Goal: Use online tool/utility: Utilize a website feature to perform a specific function

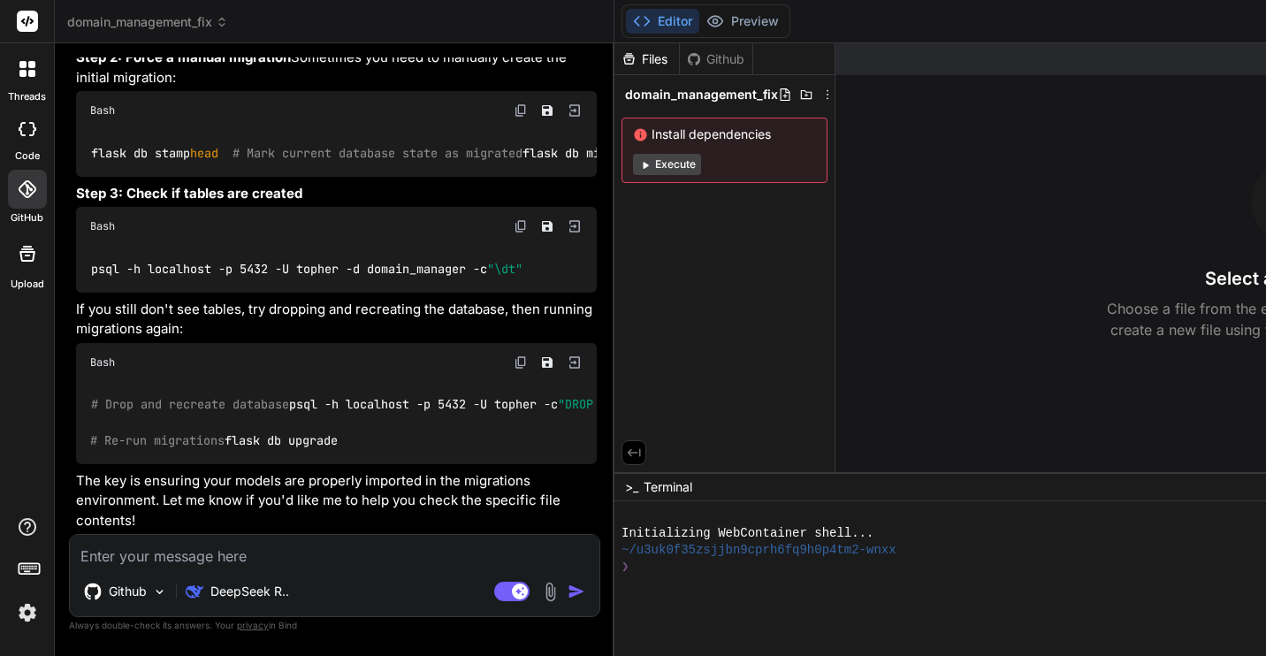
scroll to position [14915, 0]
click at [514, 355] on img at bounding box center [521, 362] width 14 height 14
drag, startPoint x: 92, startPoint y: 369, endPoint x: 255, endPoint y: 369, distance: 163.5
click at [255, 395] on code "# Drop and recreate database psql -h localhost -p 5432 -U topher -c "DROP DATAB…" at bounding box center [684, 422] width 1189 height 55
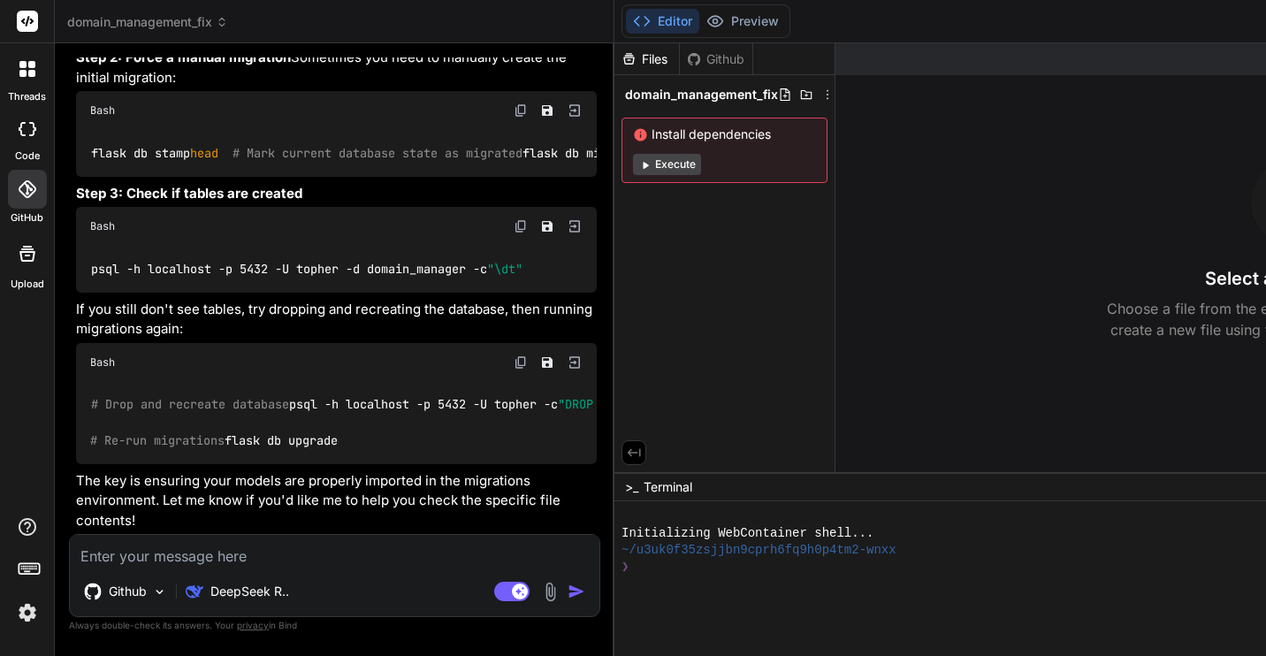
click at [614, 57] on div "Files" at bounding box center [646, 59] width 65 height 18
click at [680, 60] on div "Github" at bounding box center [716, 59] width 72 height 18
click at [633, 172] on button "Execute" at bounding box center [667, 164] width 68 height 21
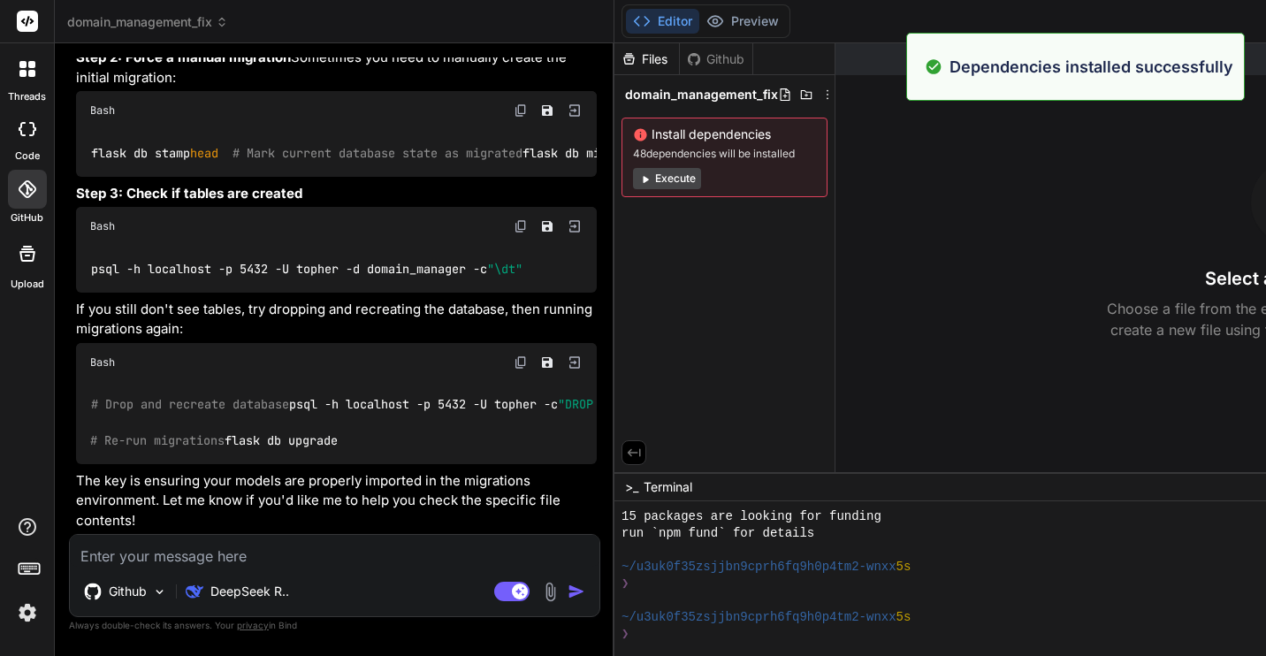
scroll to position [185, 0]
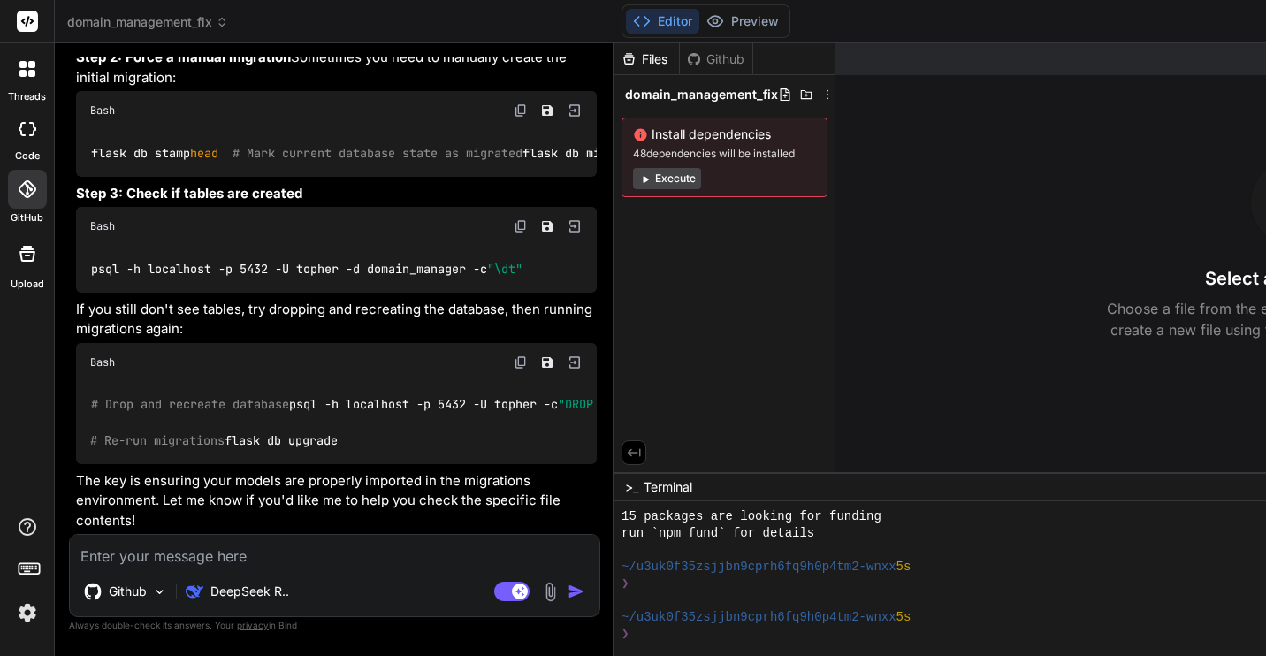
click at [680, 60] on div "Github" at bounding box center [716, 59] width 72 height 18
click at [778, 96] on icon at bounding box center [785, 94] width 14 height 14
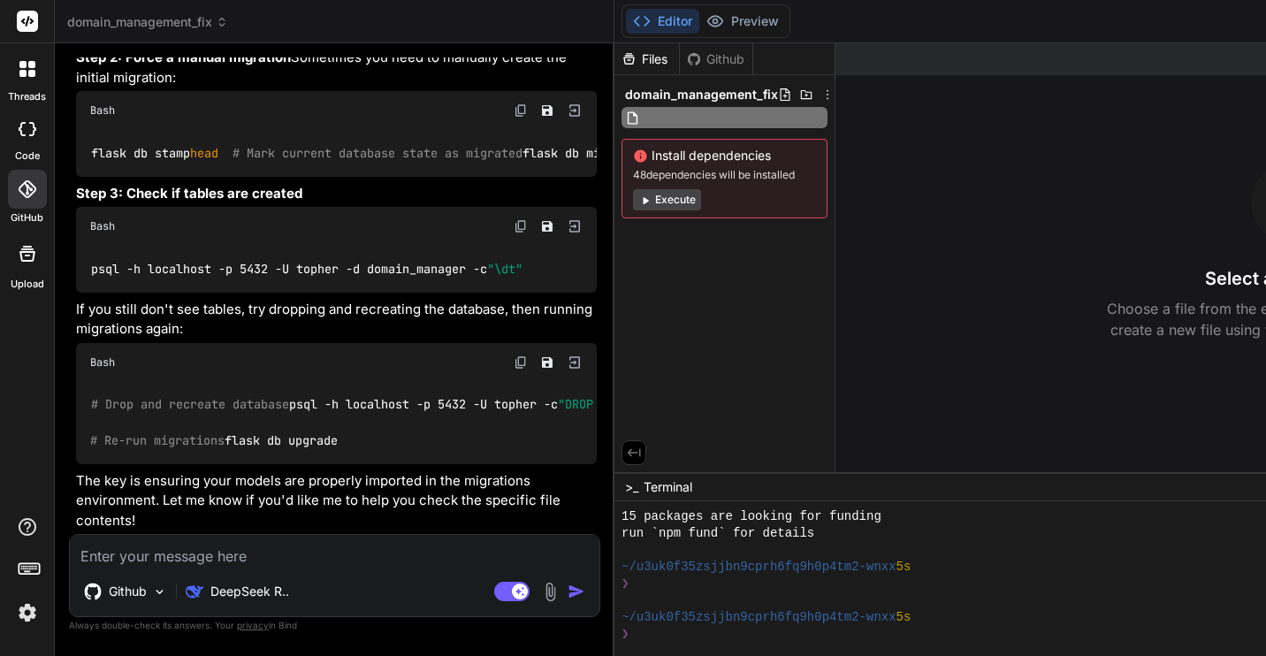
click at [778, 96] on icon at bounding box center [785, 94] width 14 height 14
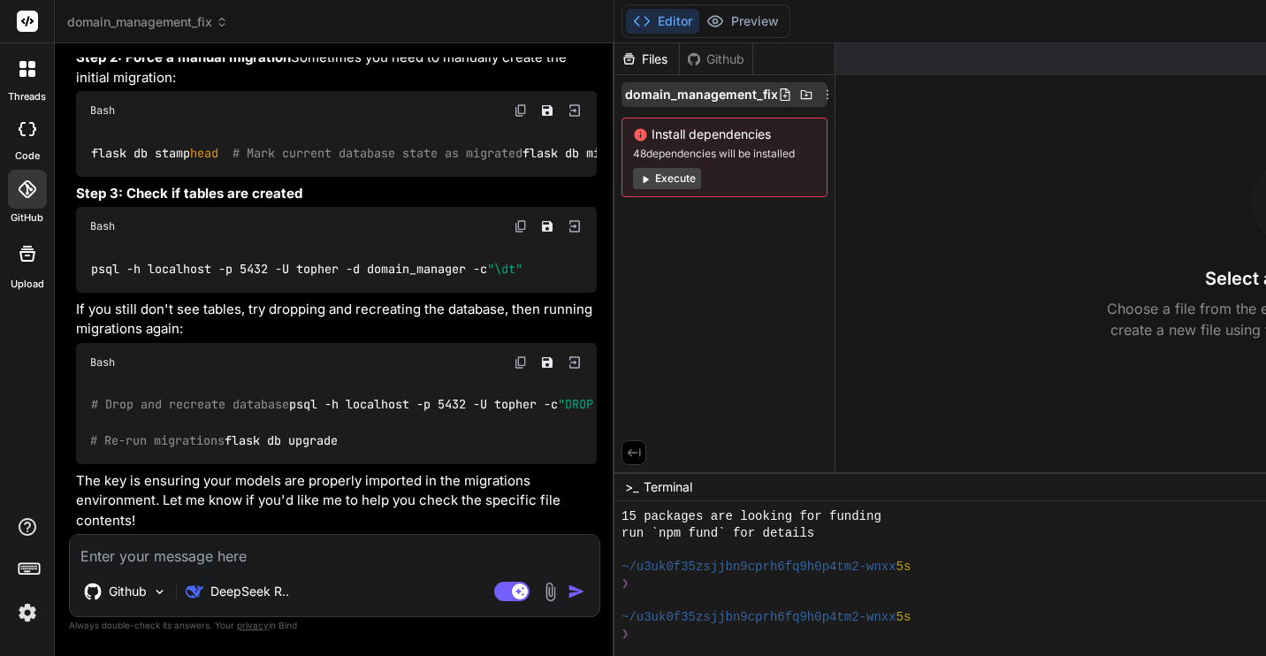
click at [799, 94] on icon at bounding box center [806, 94] width 14 height 14
click at [826, 94] on icon at bounding box center [827, 95] width 2 height 10
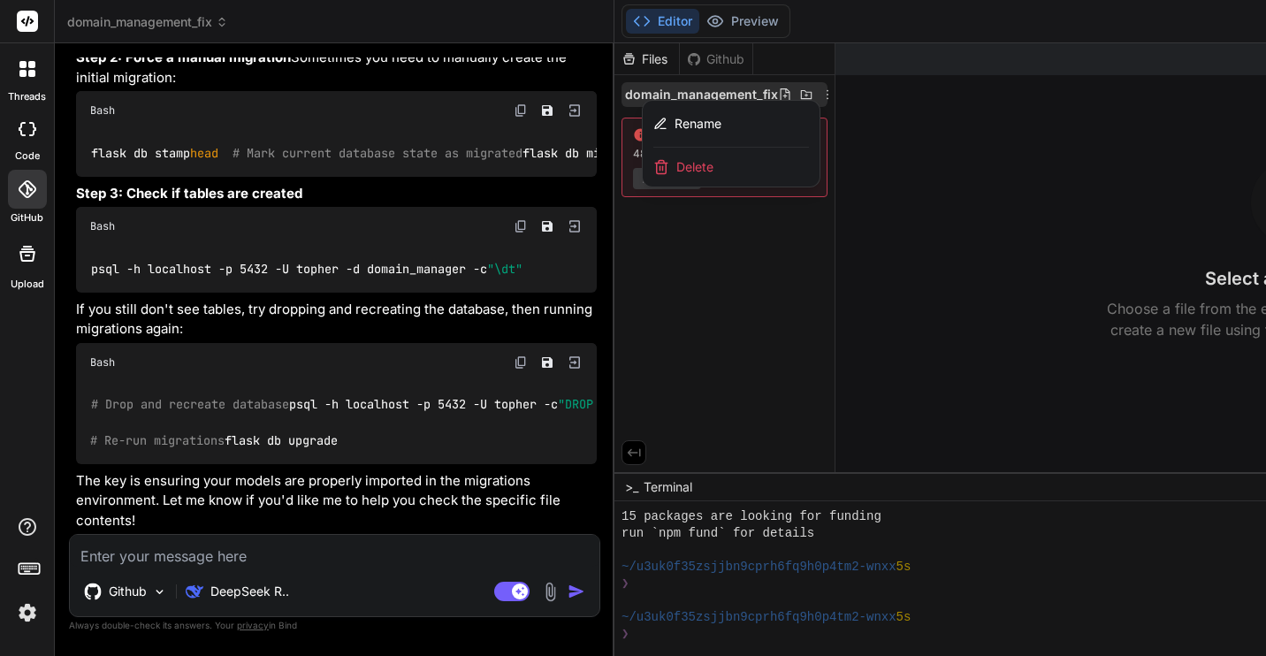
click at [664, 94] on div at bounding box center [1182, 349] width 1136 height 612
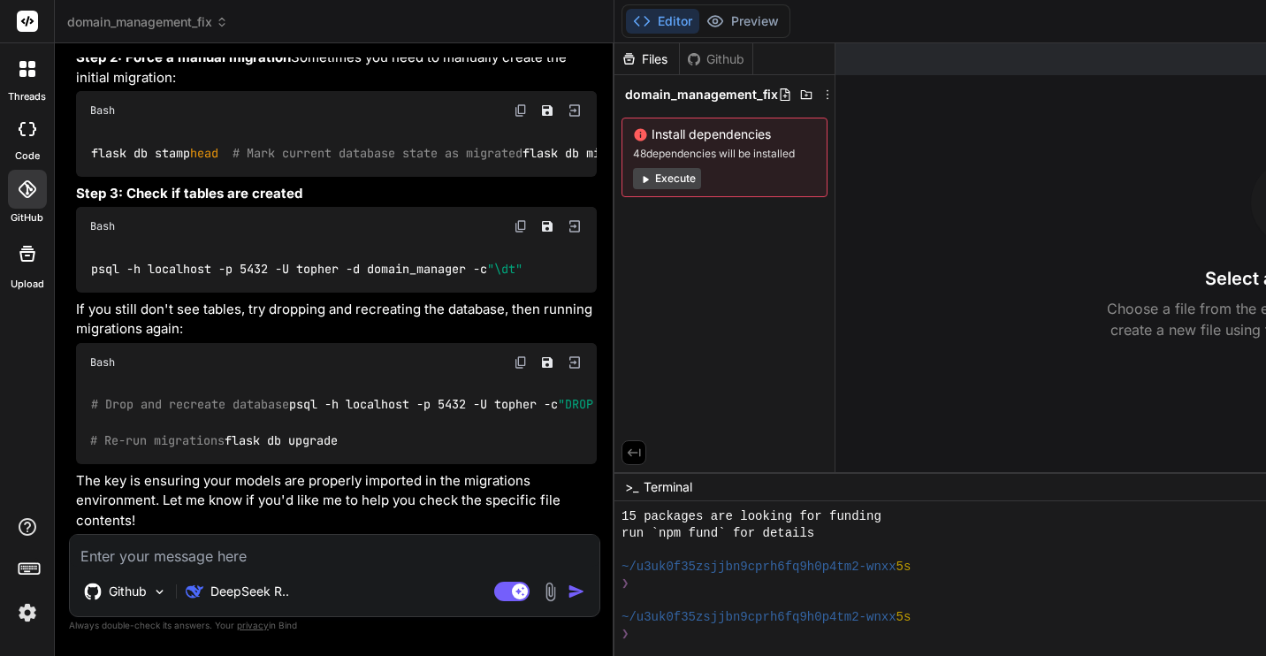
click at [680, 63] on div "Github" at bounding box center [716, 59] width 72 height 18
click at [626, 23] on button "Editor" at bounding box center [662, 21] width 73 height 25
click at [614, 65] on div "Files" at bounding box center [646, 59] width 65 height 18
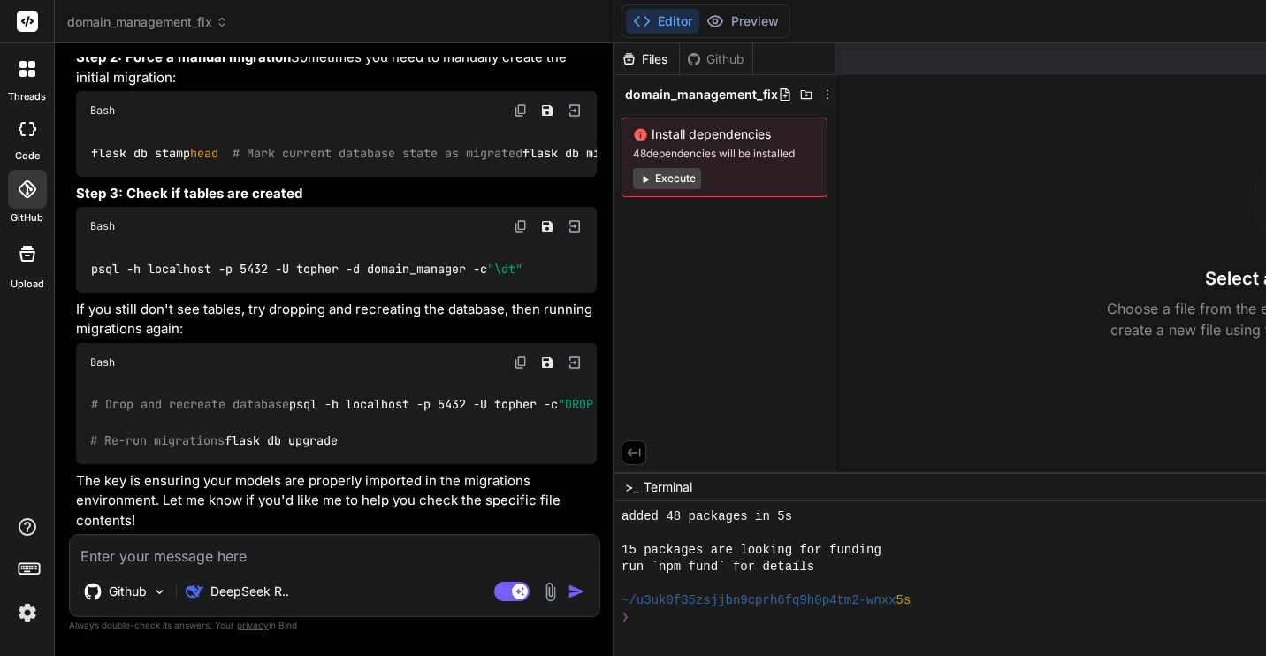
scroll to position [159, 0]
click at [680, 64] on div "Github" at bounding box center [716, 59] width 72 height 18
click at [614, 65] on div "Files" at bounding box center [646, 59] width 65 height 18
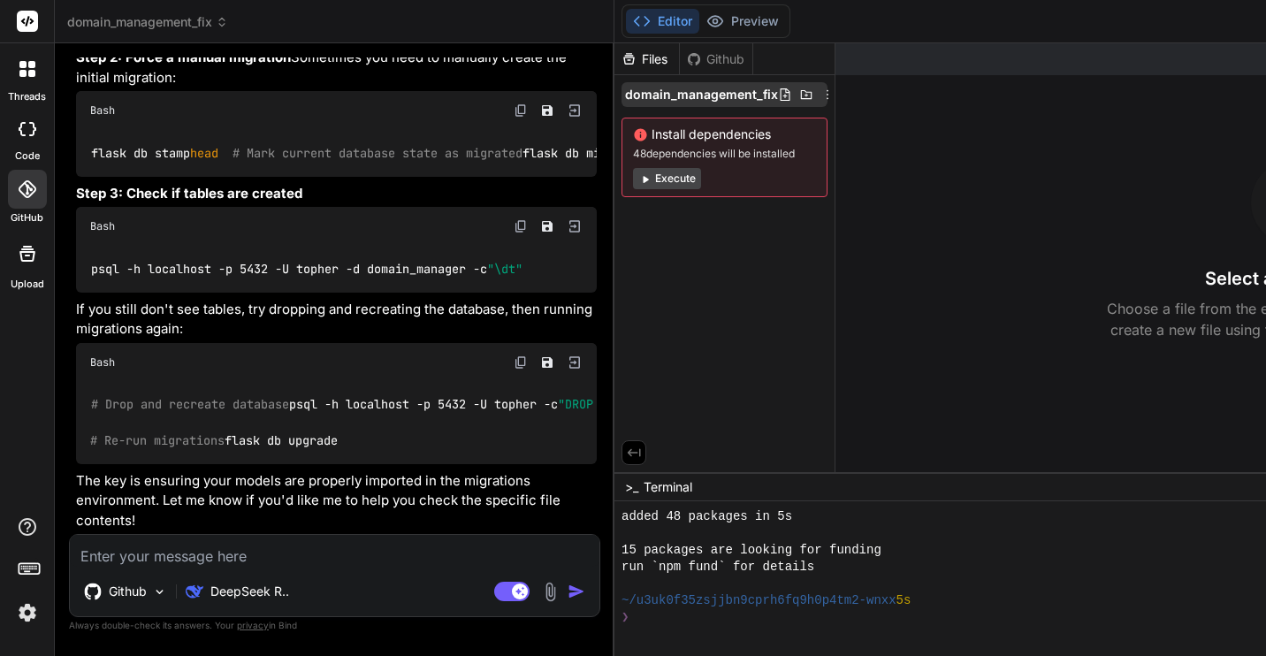
click at [625, 94] on span "domain_management_fix" at bounding box center [701, 95] width 153 height 18
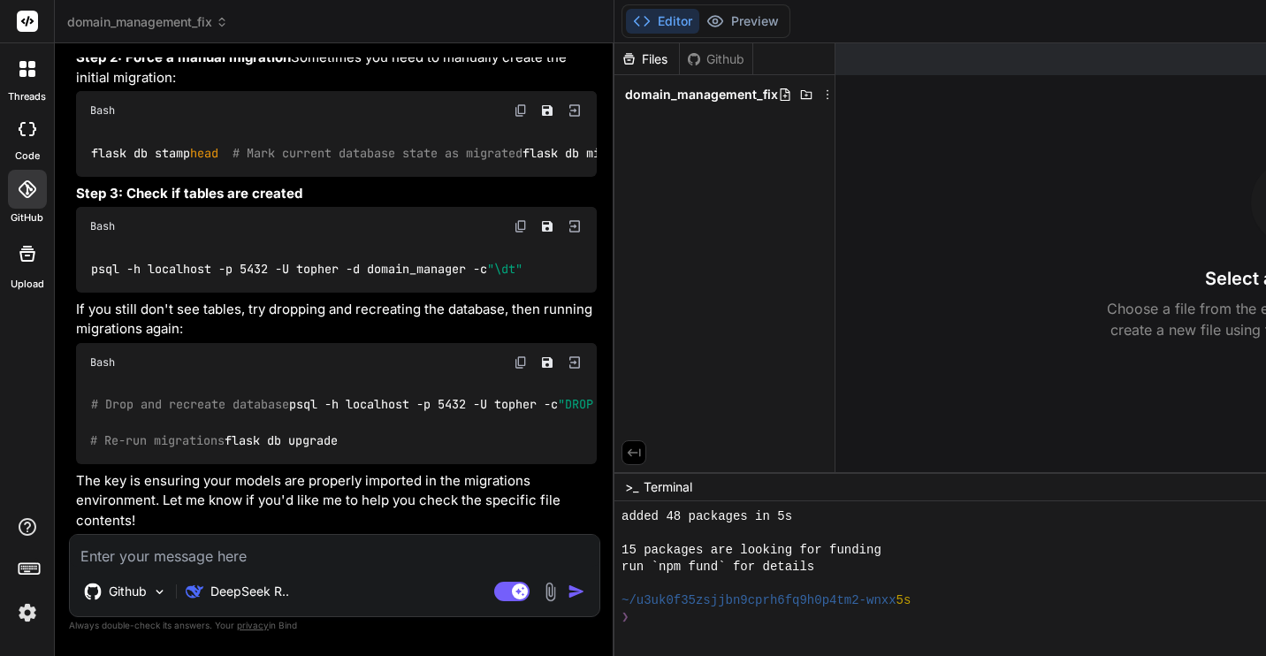
click at [625, 94] on span "domain_management_fix" at bounding box center [701, 95] width 153 height 18
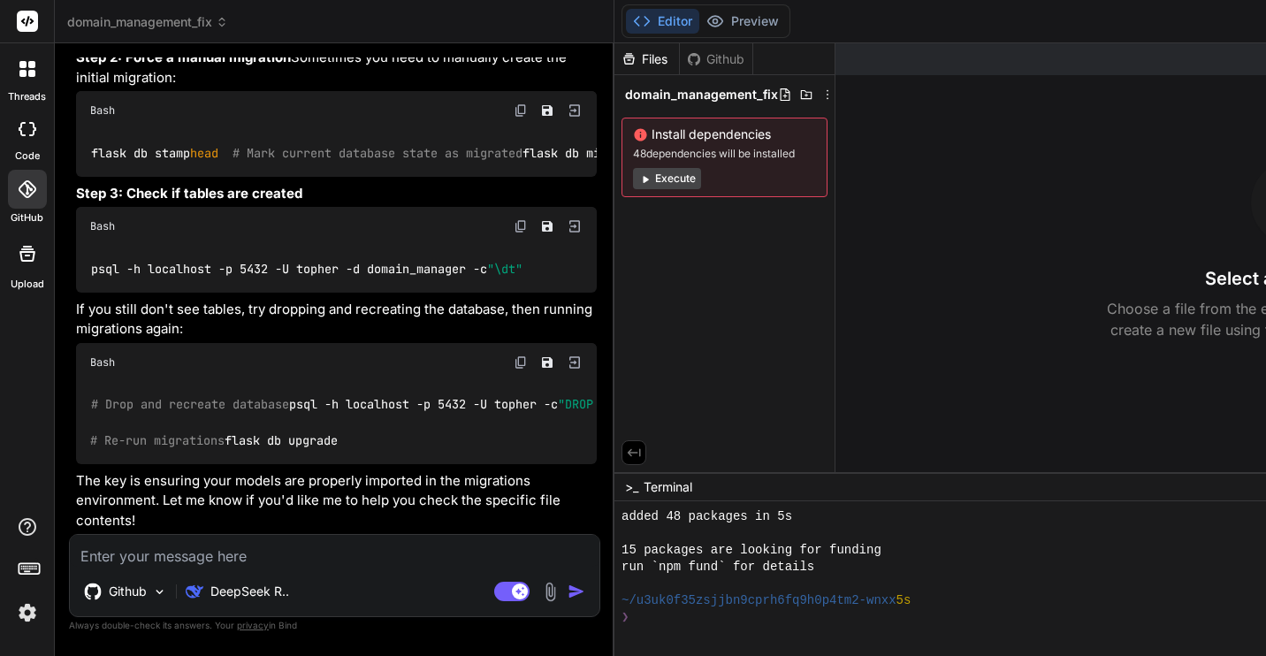
click at [633, 179] on button "Execute" at bounding box center [667, 178] width 68 height 21
drag, startPoint x: 95, startPoint y: 188, endPoint x: 301, endPoint y: 186, distance: 205.9
click at [301, 42] on div "from backend.models import * target_metadata = db.Model.metadata" at bounding box center [336, 9] width 521 height 65
copy code "from backend.models import *"
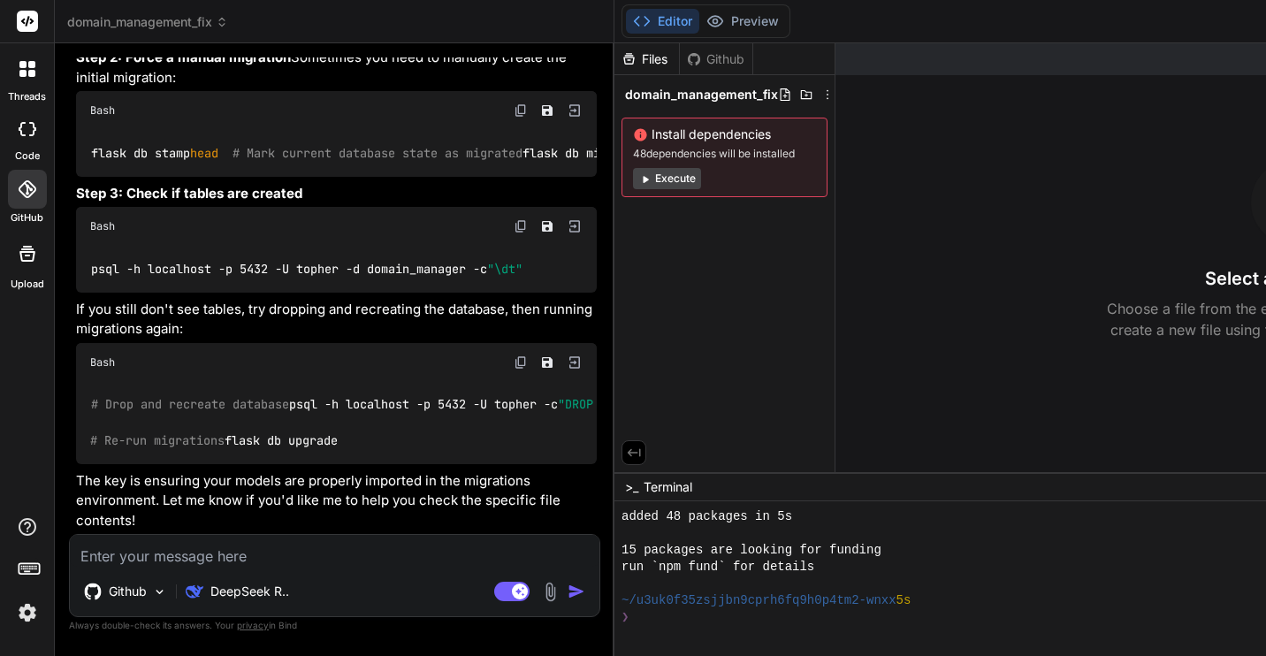
click at [540, 591] on img at bounding box center [550, 592] width 20 height 20
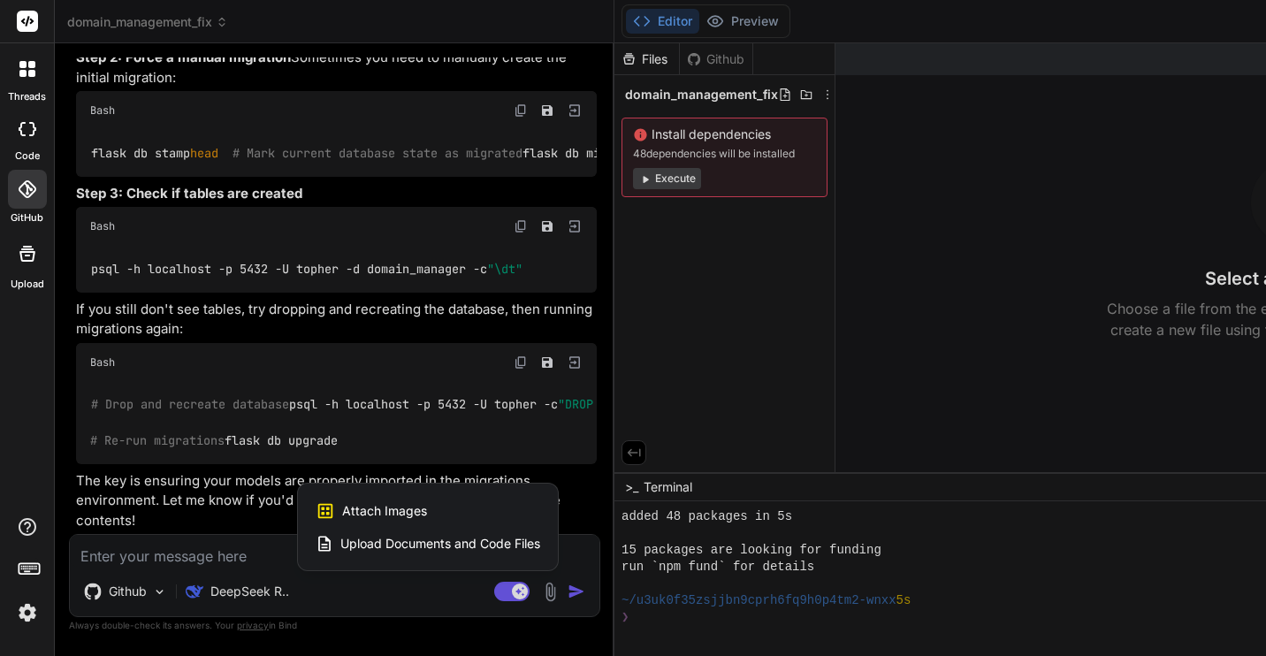
click at [340, 541] on span "Upload Documents and Code Files" at bounding box center [440, 544] width 200 height 18
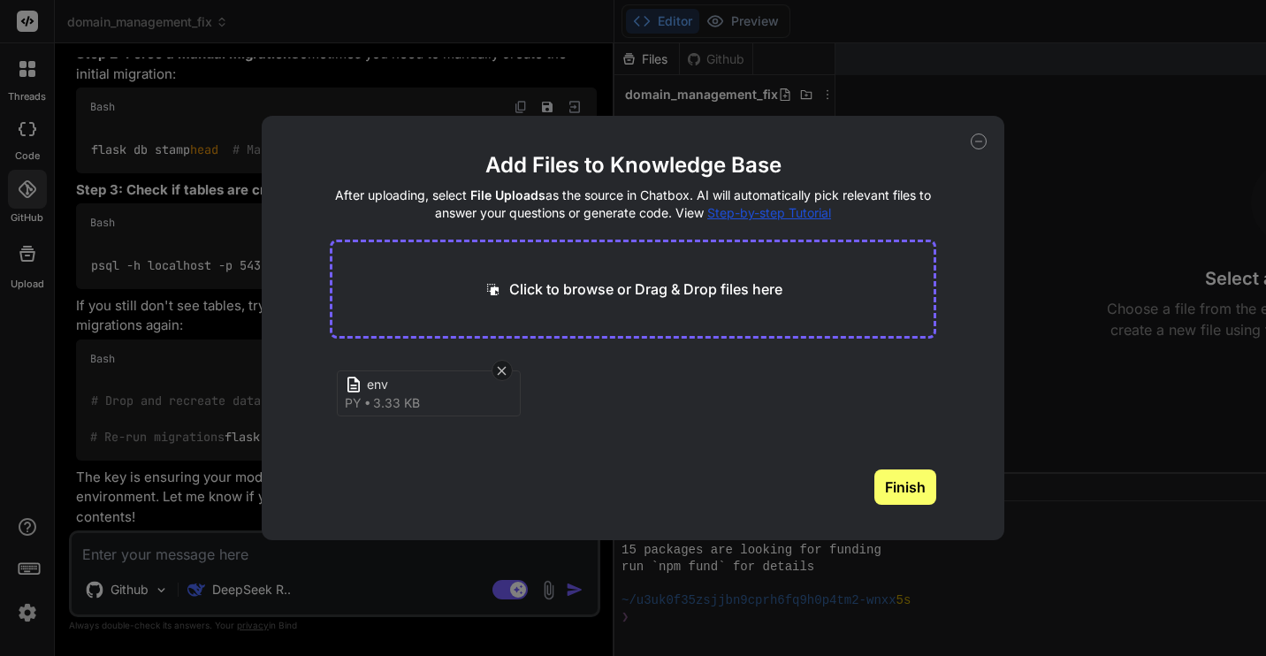
click at [905, 495] on button "Finish" at bounding box center [905, 486] width 62 height 35
click at [981, 142] on icon at bounding box center [978, 141] width 16 height 16
type textarea "x"
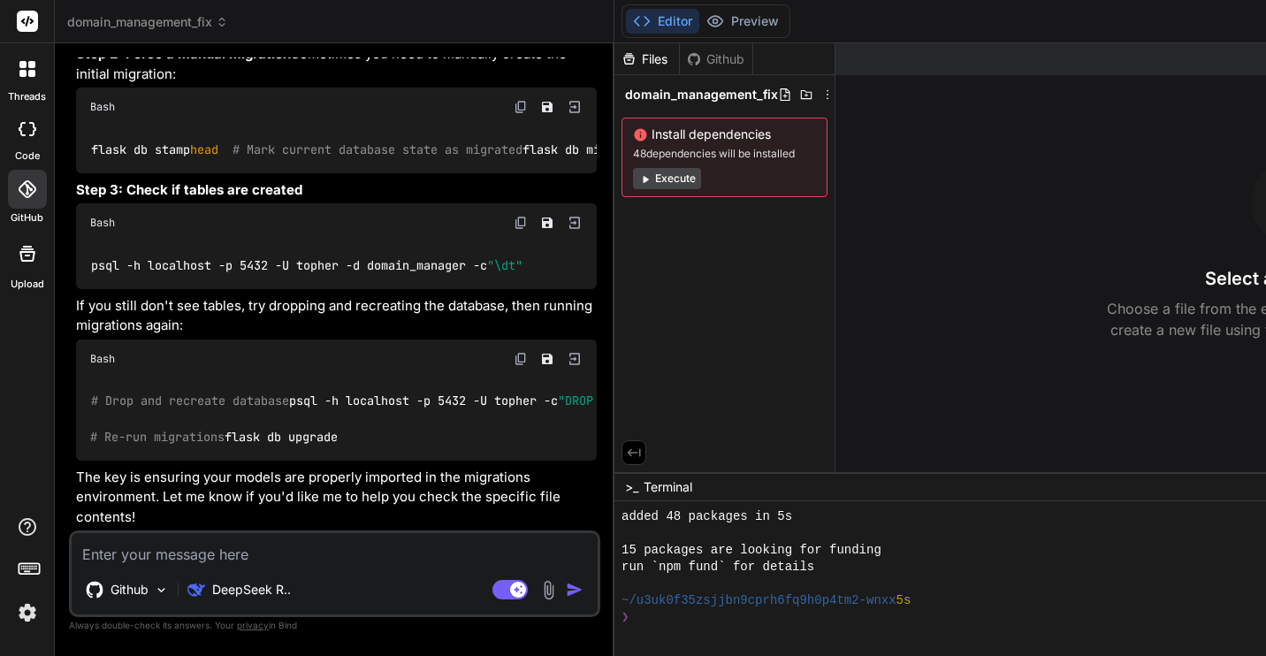
click at [205, 552] on textarea at bounding box center [335, 549] width 526 height 32
type textarea "S"
type textarea "x"
type textarea "So"
type textarea "x"
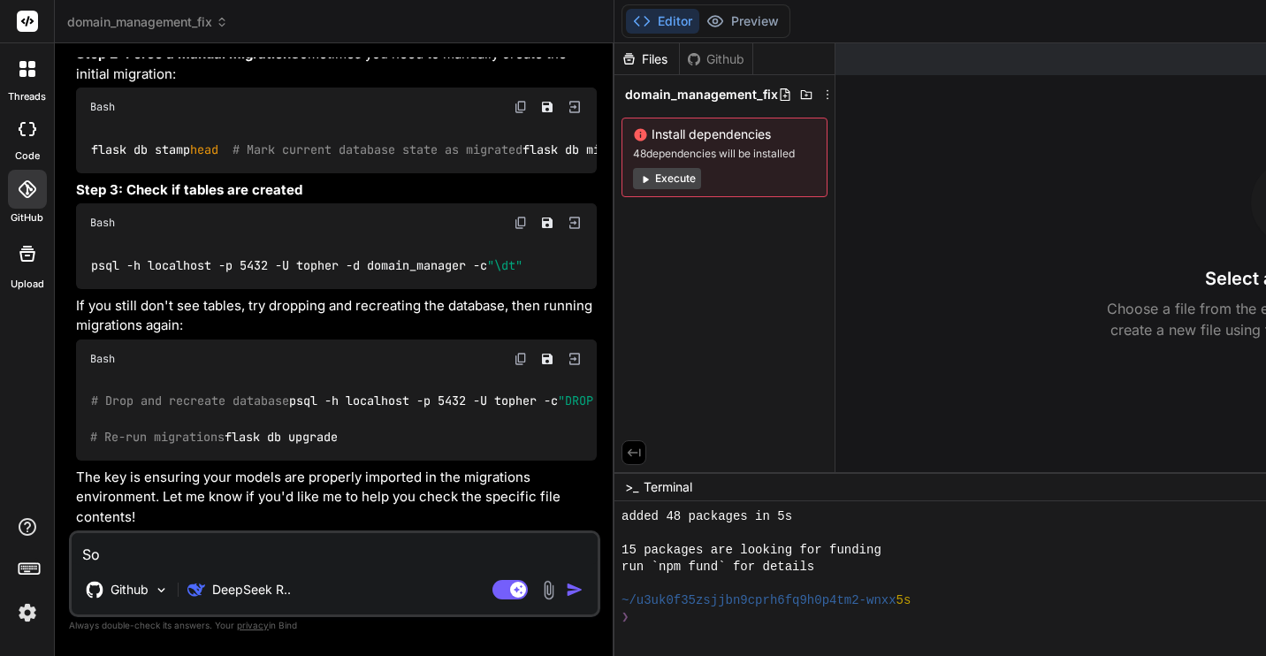
type textarea "So,"
type textarea "x"
type textarea "So,"
type textarea "x"
type textarea "So, e"
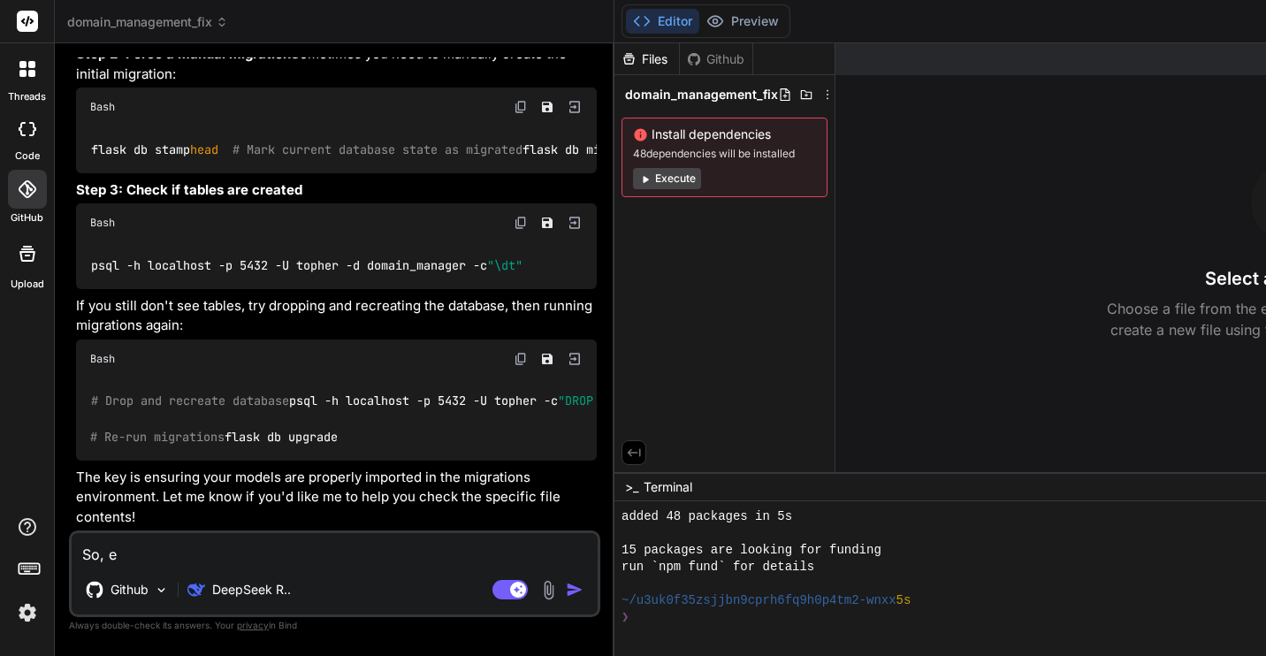
type textarea "x"
type textarea "So, ev"
type textarea "x"
type textarea "So, eve"
type textarea "x"
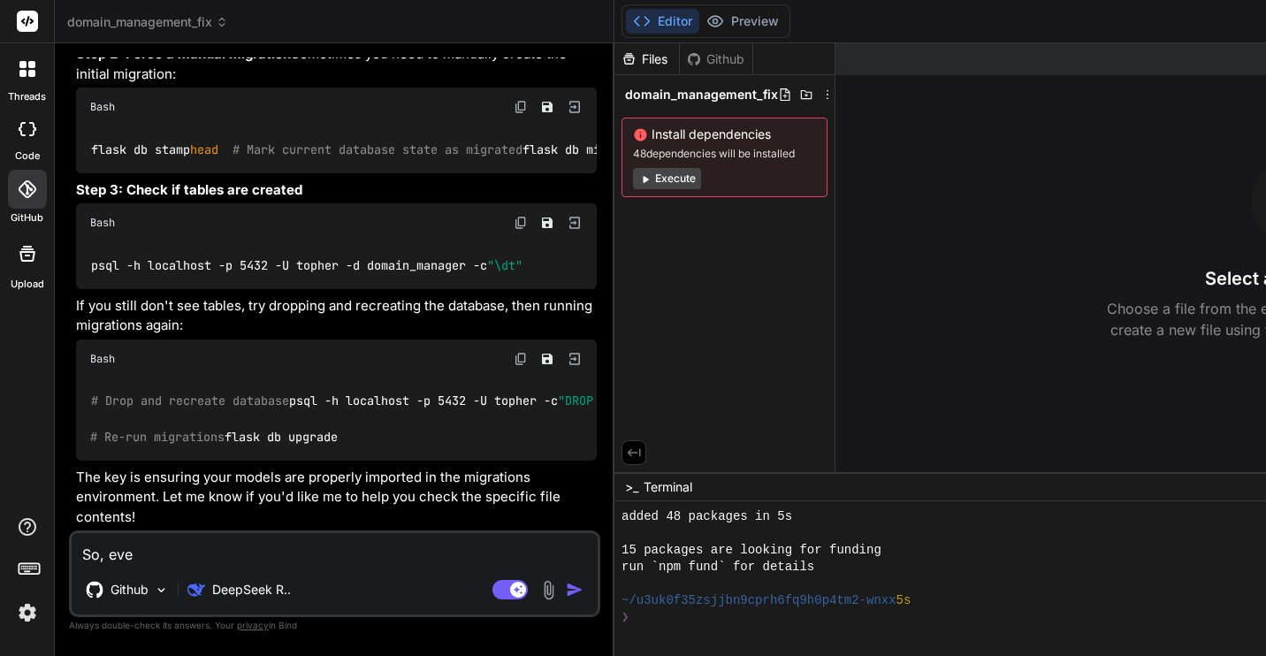
type textarea "So, even"
type textarea "x"
type textarea "So, even"
type textarea "x"
type textarea "So, even q"
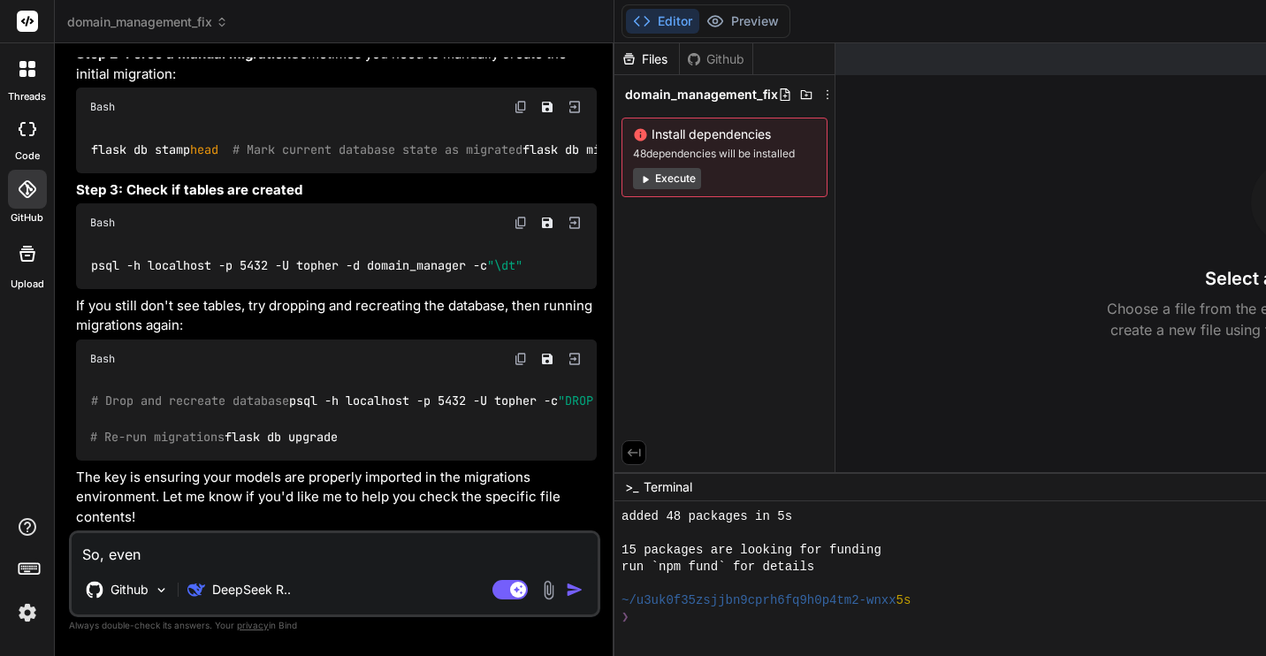
type textarea "x"
type textarea "So, even"
type textarea "x"
type textarea "So, even a"
type textarea "x"
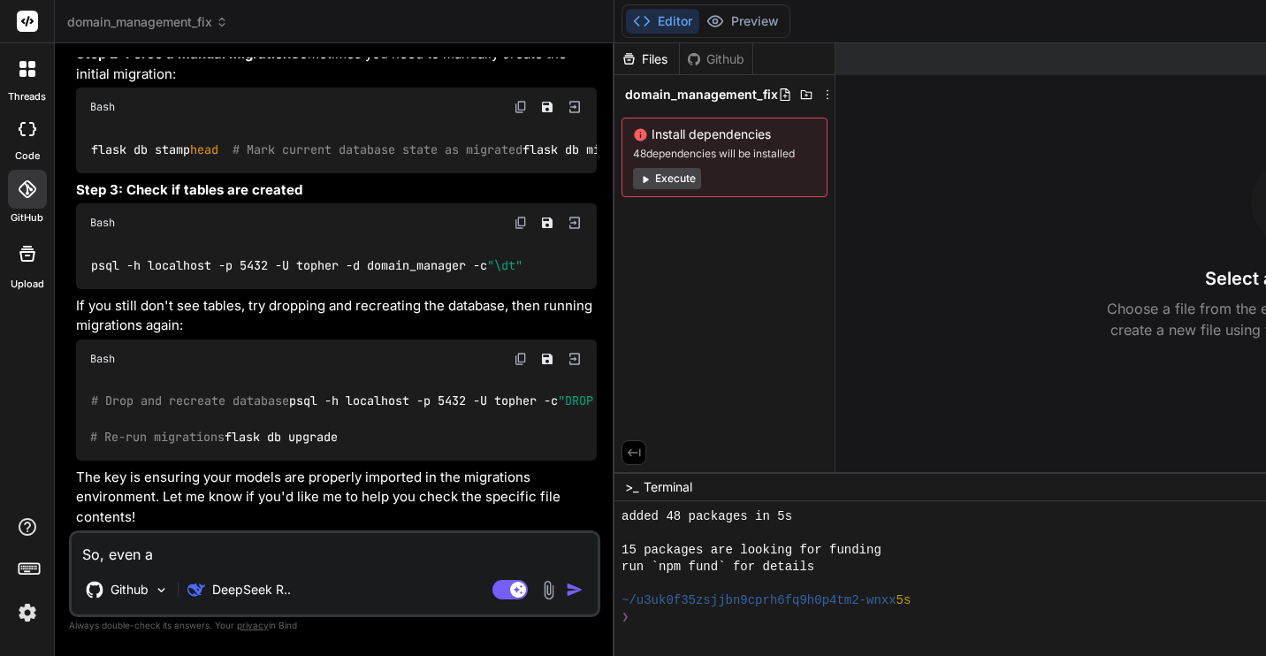
type textarea "So, even af"
type textarea "x"
type textarea "So, even aft"
type textarea "x"
type textarea "So, even afte"
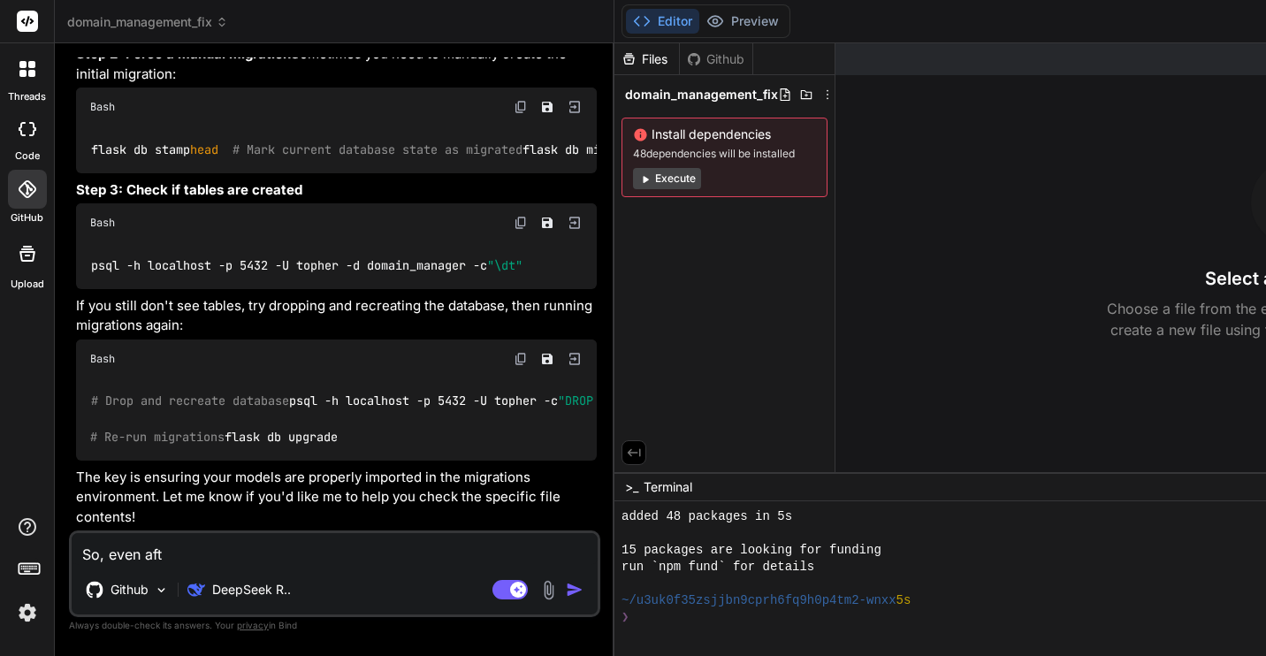
type textarea "x"
type textarea "So, even afte"
type textarea "x"
type textarea "So, even afte r"
type textarea "x"
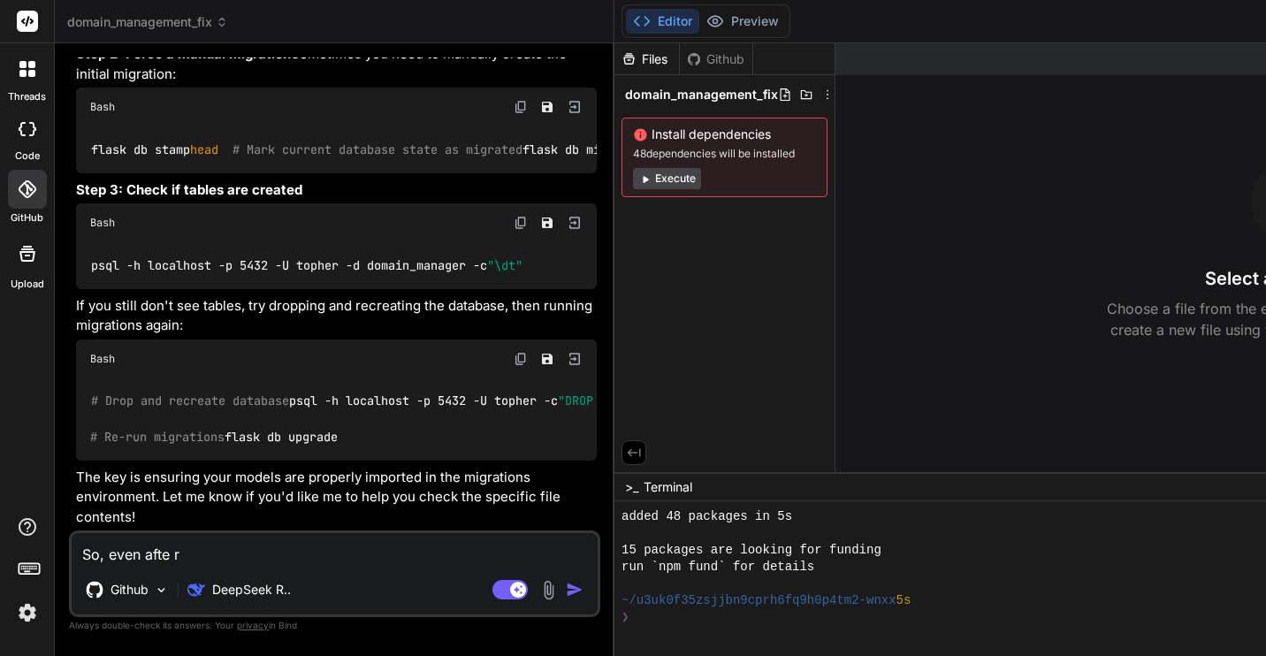
type textarea "So, even afte ru"
type textarea "x"
type textarea "So, even afte r"
type textarea "x"
type textarea "So, even afte"
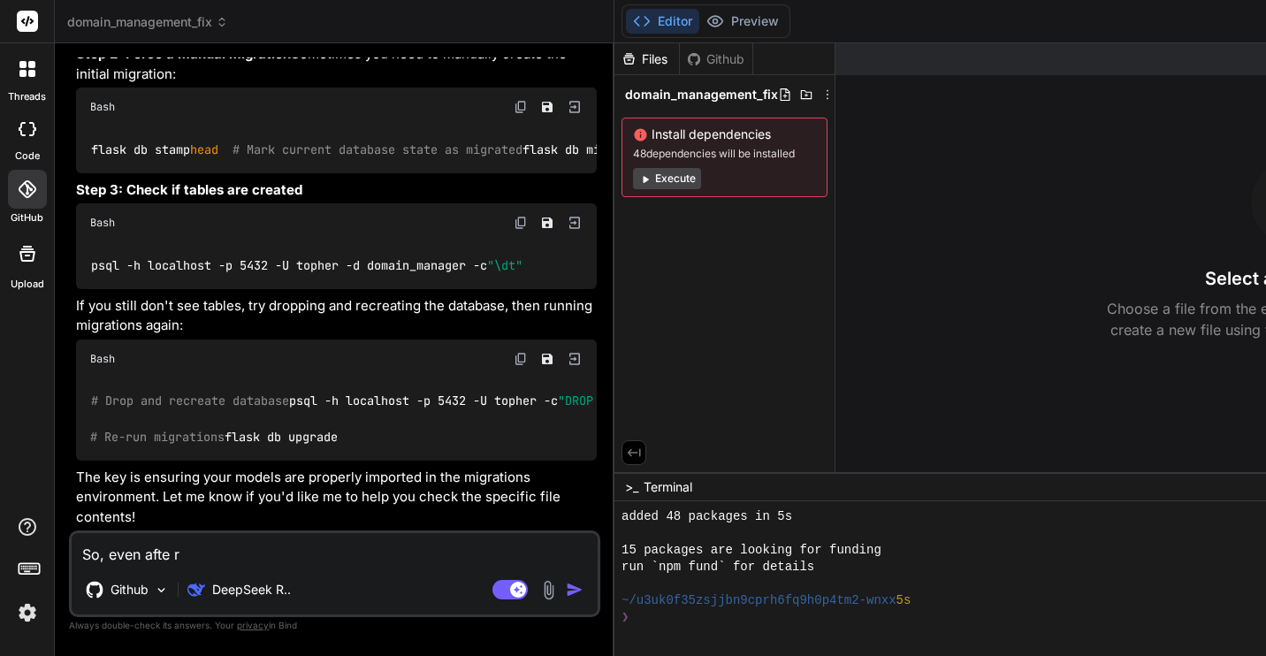
type textarea "x"
type textarea "So, even afte"
type textarea "x"
type textarea "So, even after"
type textarea "x"
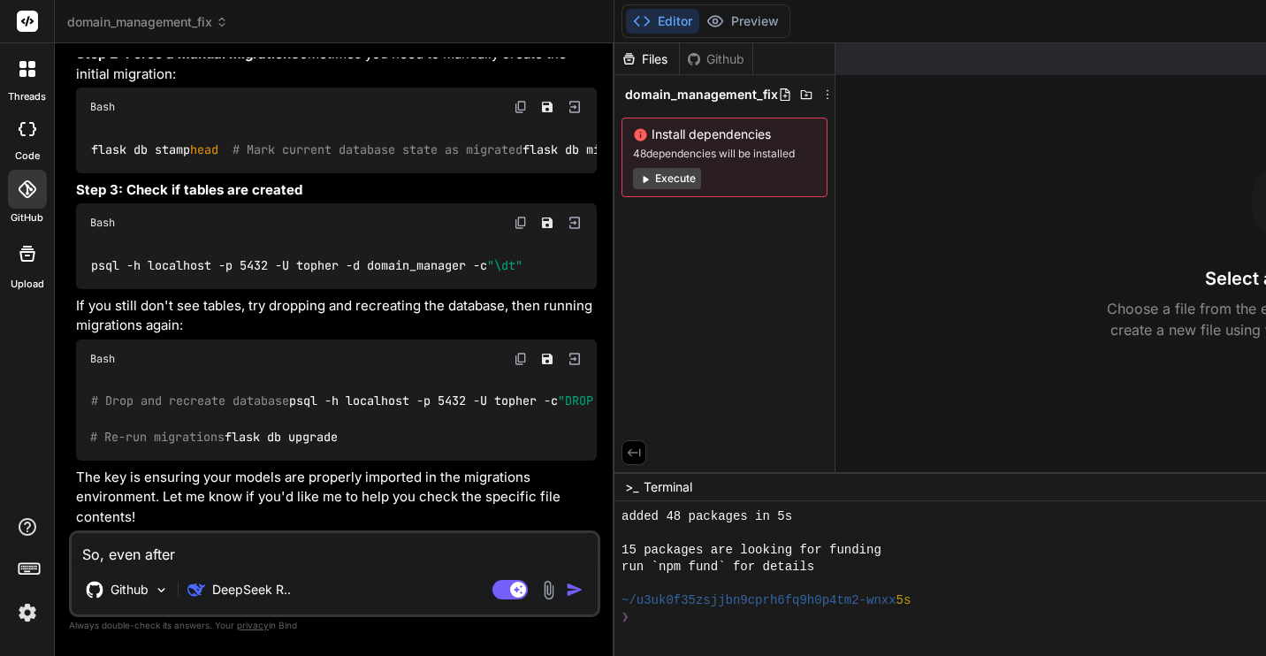
type textarea "So, even after"
type textarea "x"
type textarea "So, even after r"
type textarea "x"
type textarea "So, even after ru"
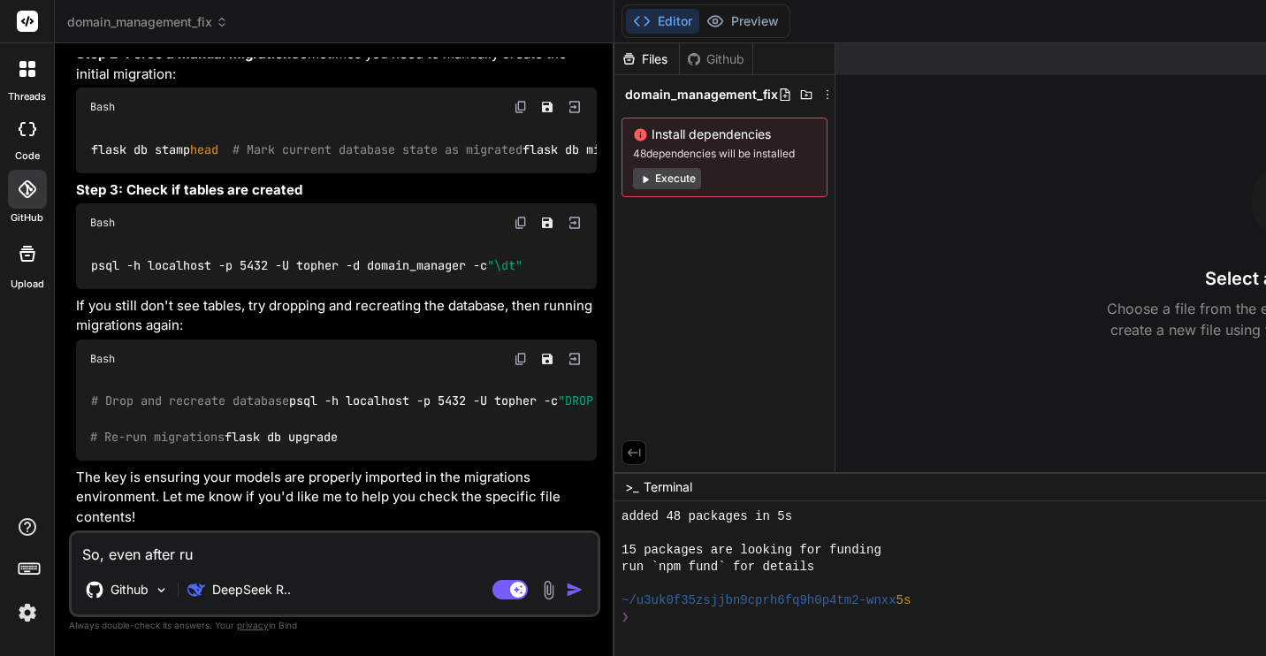
type textarea "x"
type textarea "So, even after run"
type textarea "x"
type textarea "So, even after runn"
type textarea "x"
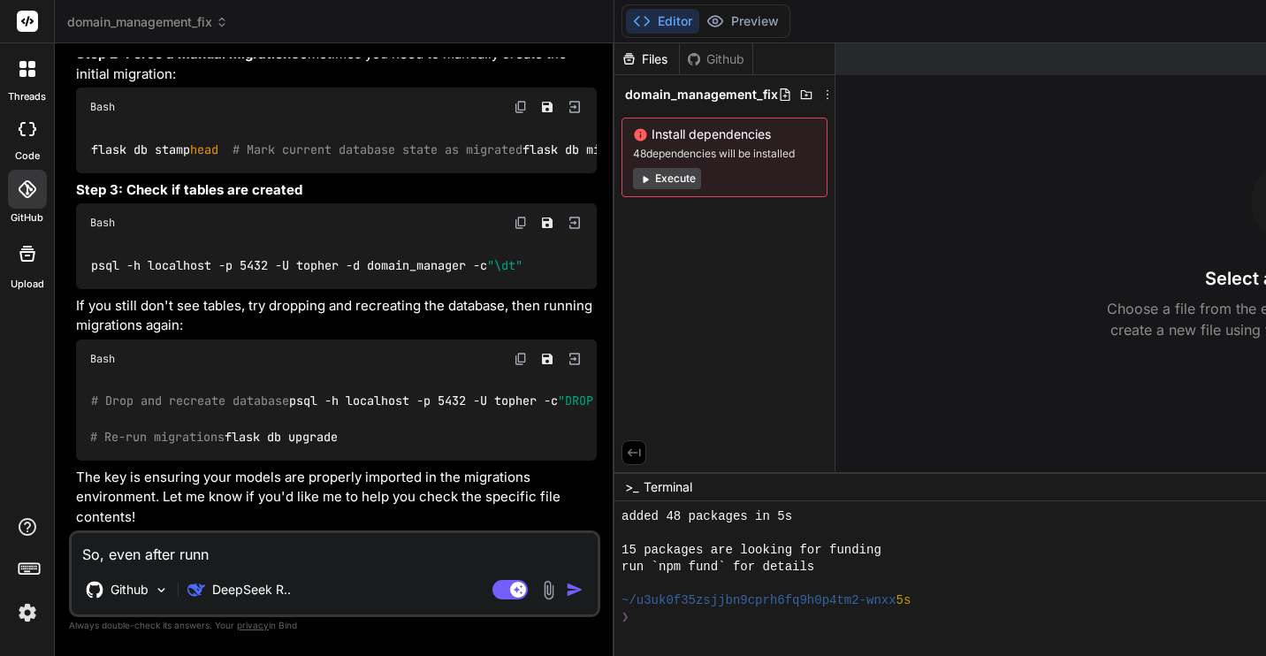
type textarea "So, even after runni"
type textarea "x"
type textarea "So, even after runnin"
type textarea "x"
type textarea "So, even after running"
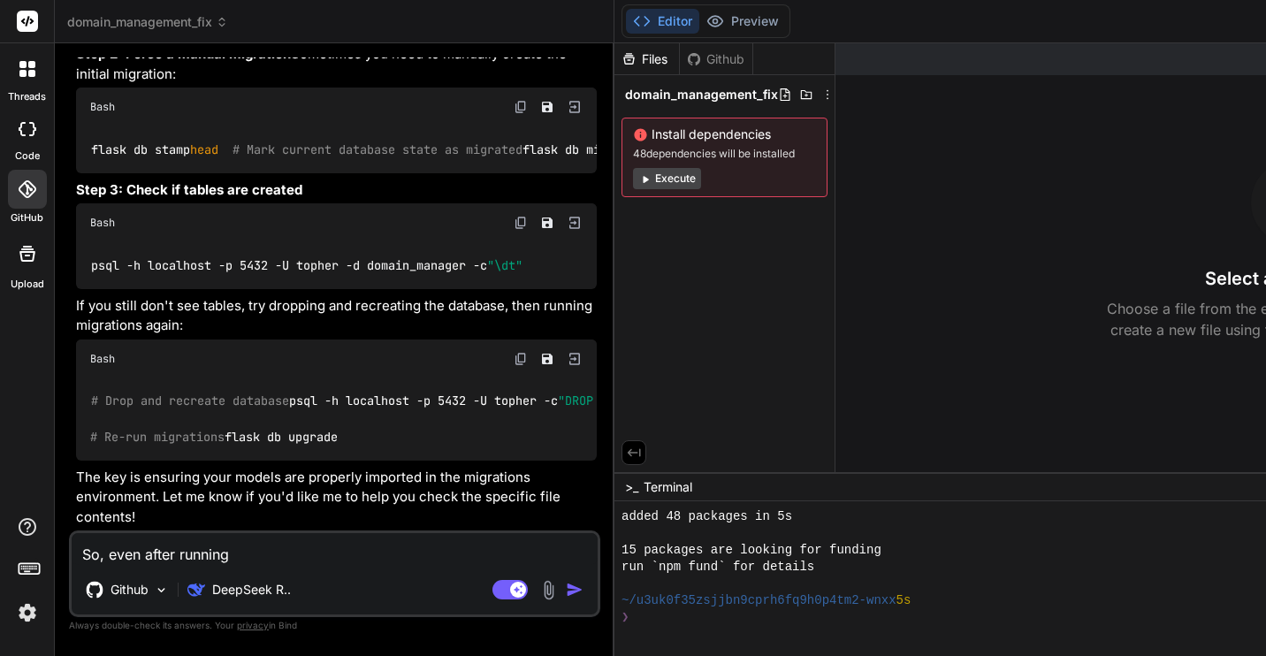
type textarea "x"
type textarea "So, even after running"
type textarea "x"
type textarea "So, even after running t"
type textarea "x"
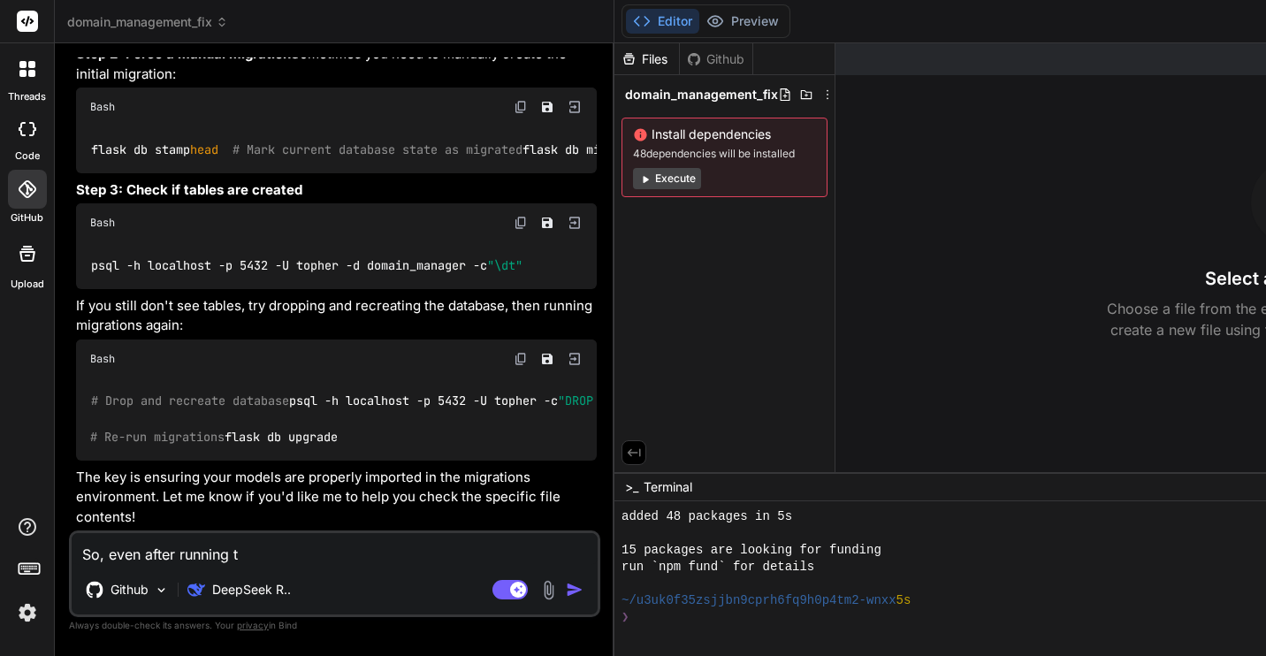
type textarea "So, even after running th"
type textarea "x"
type textarea "So, even after running tha"
type textarea "x"
type textarea "So, even after running that"
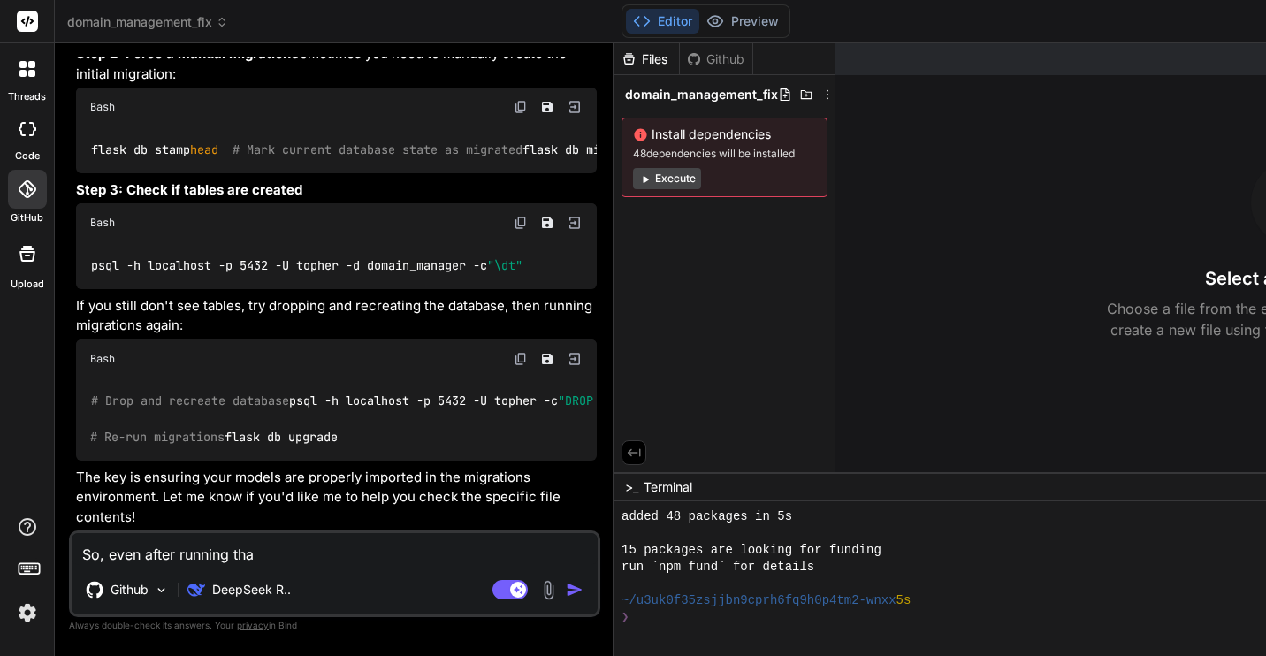
type textarea "x"
type textarea "So, even after running that"
type textarea "x"
type textarea "So, even after running that c"
type textarea "x"
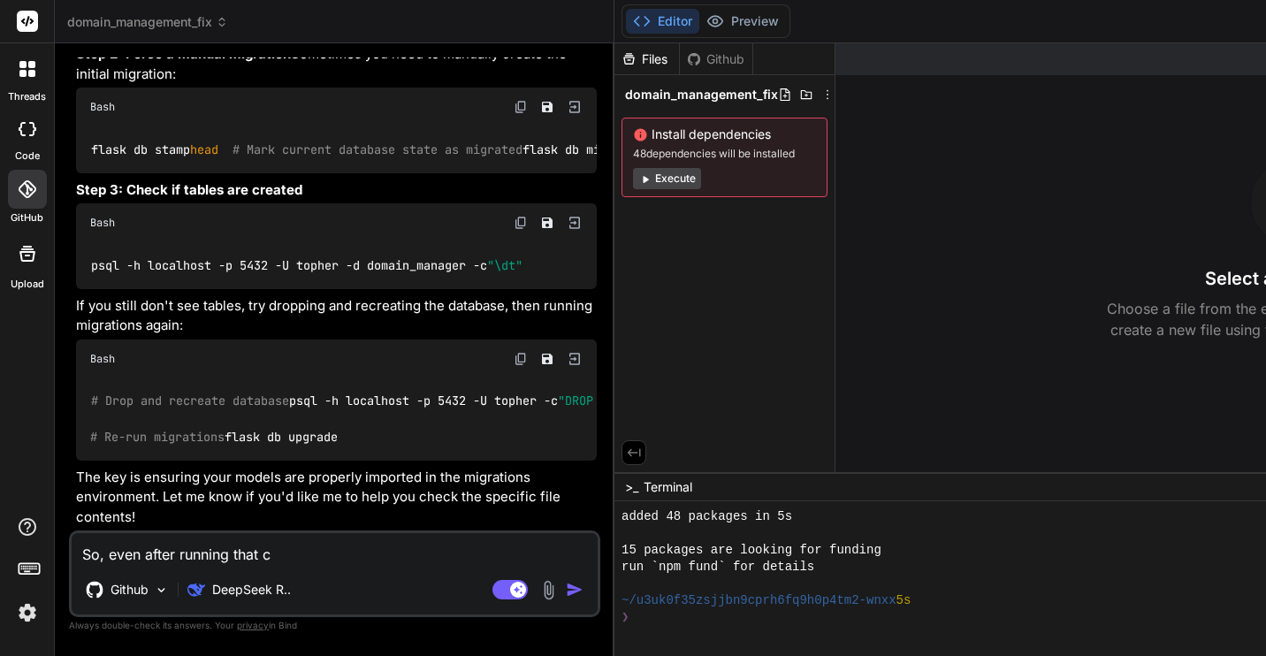
type textarea "So, even after running that co"
type textarea "x"
type textarea "So, even after running that [PERSON_NAME]"
type textarea "x"
type textarea "So, even after running that co"
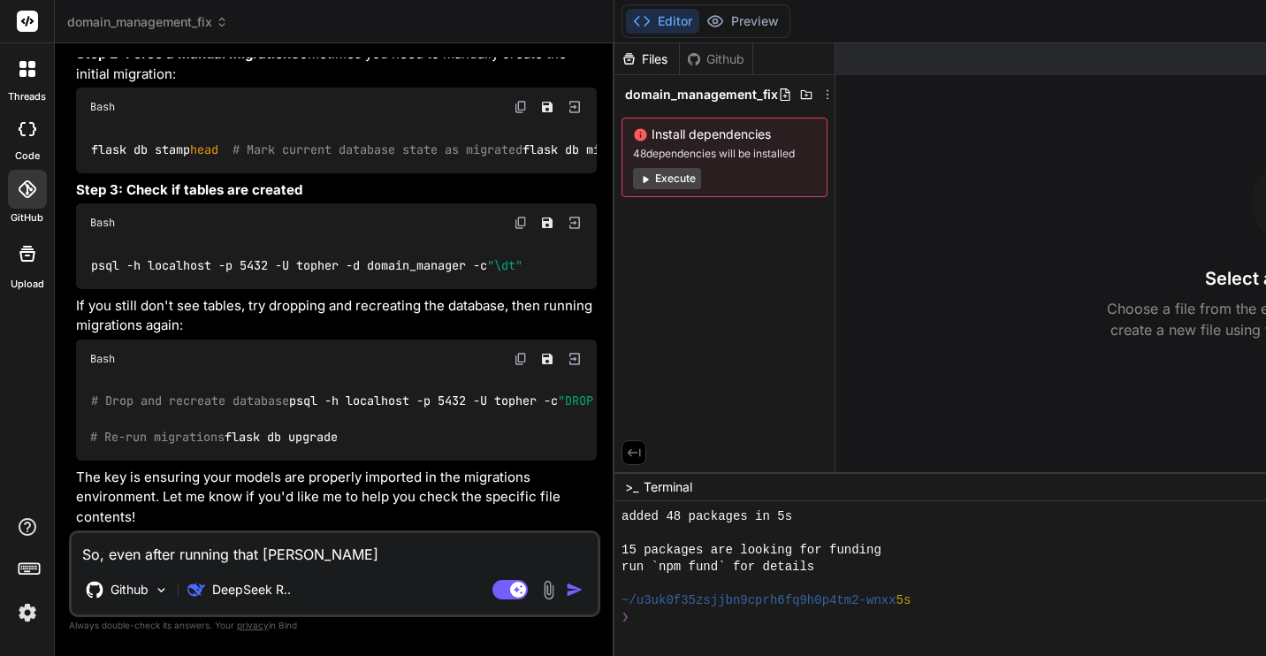
type textarea "x"
type textarea "So, even after running that cod"
type textarea "x"
type textarea "So, even after running that code"
type textarea "x"
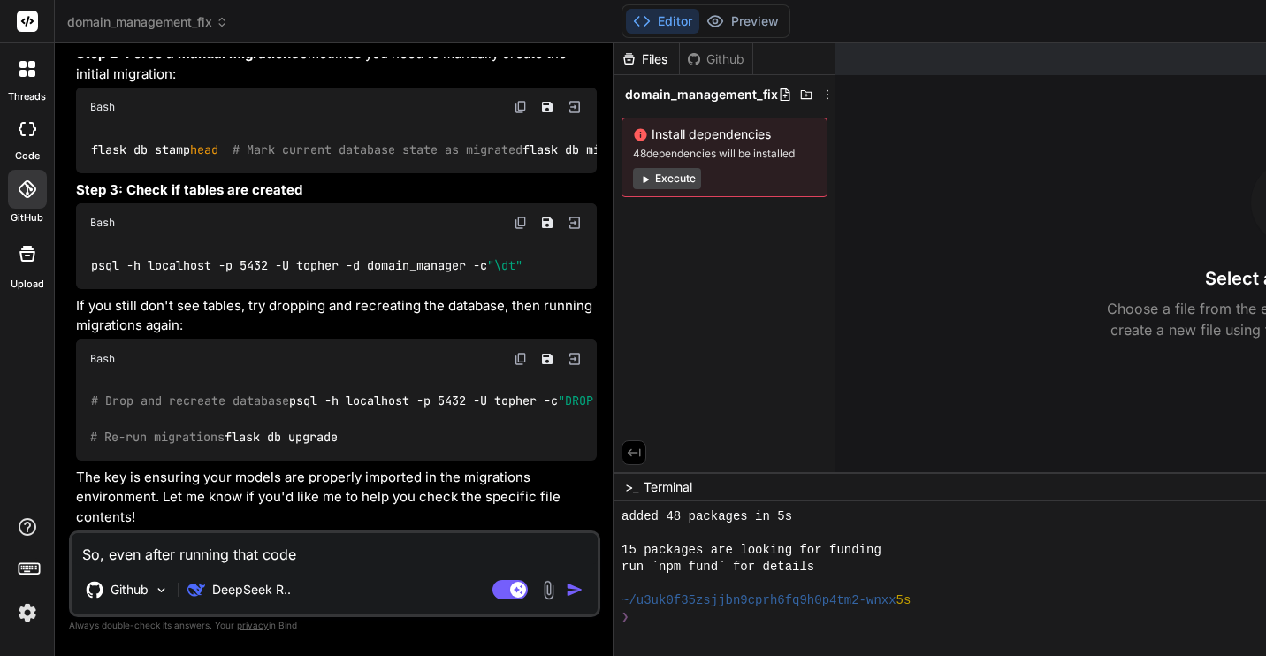
type textarea "So, even after running that code,"
type textarea "x"
type textarea "So, even after running that code,"
type textarea "x"
type textarea "So, even after running that code, t"
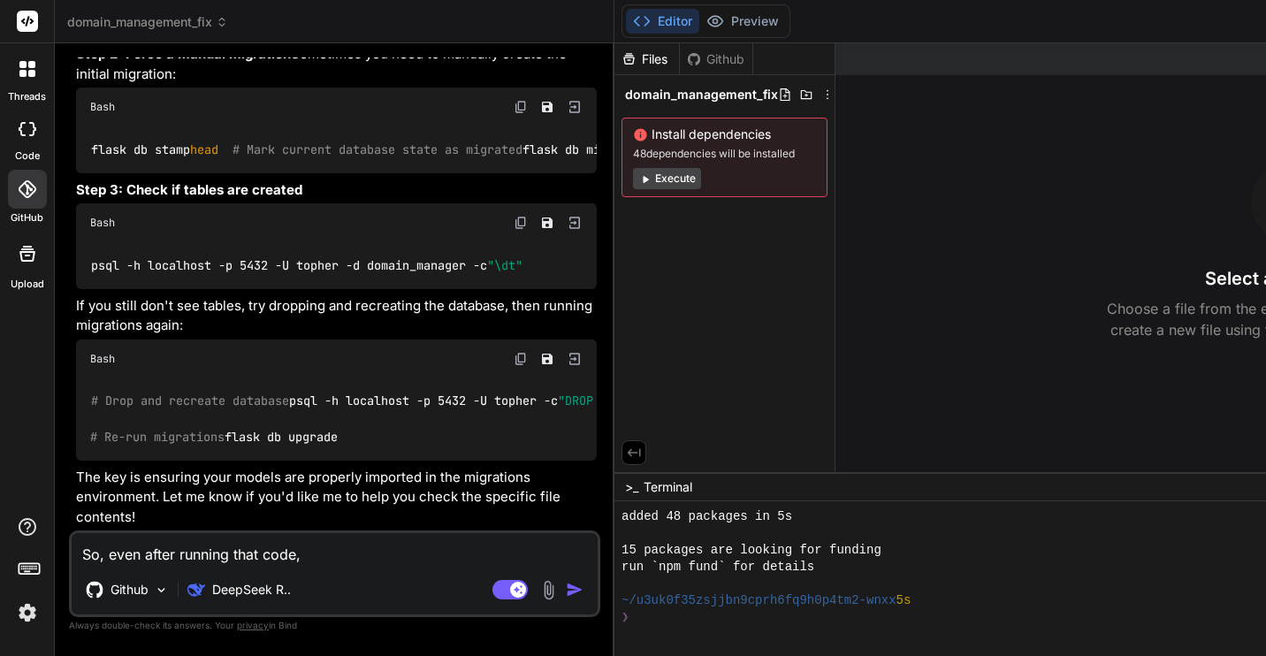
type textarea "x"
type textarea "So, even after running that code, th"
type textarea "x"
type textarea "So, even after running that code, the"
type textarea "x"
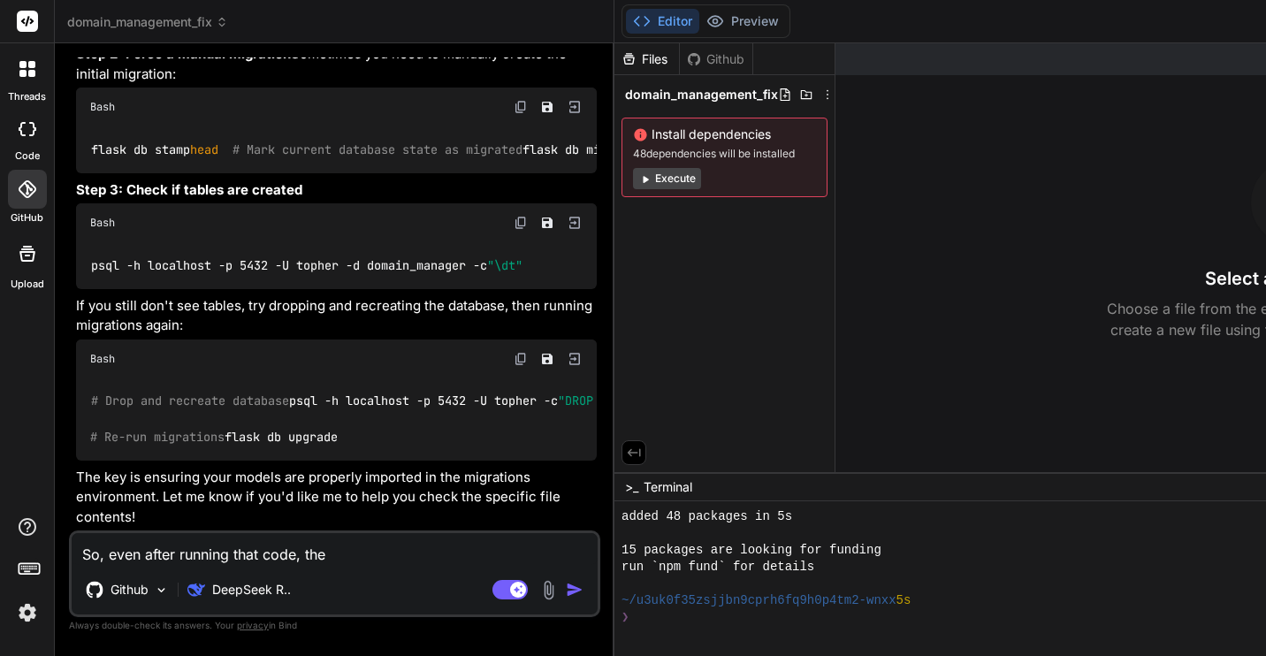
type textarea "So, even after running that code, the"
type textarea "x"
type textarea "So, even after running that code, the t"
type textarea "x"
type textarea "So, even after running that code, the ta"
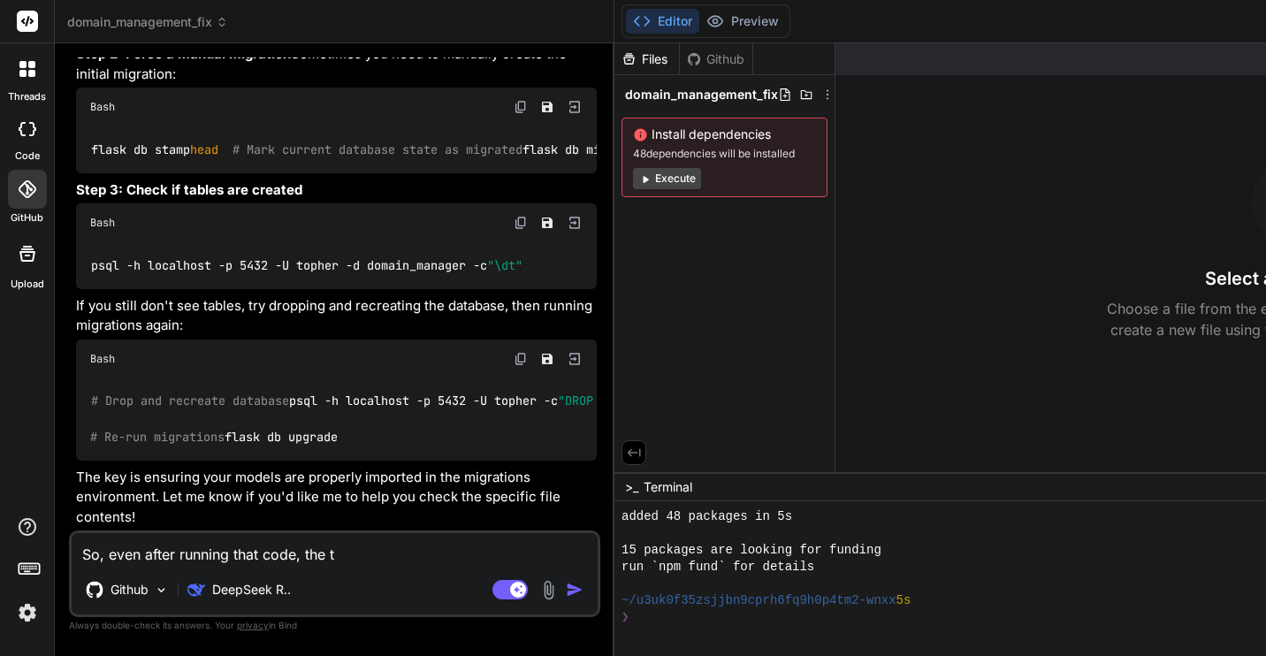
type textarea "x"
type textarea "So, even after running that code, the tab"
type textarea "x"
type textarea "So, even after running that code, the tabl"
type textarea "x"
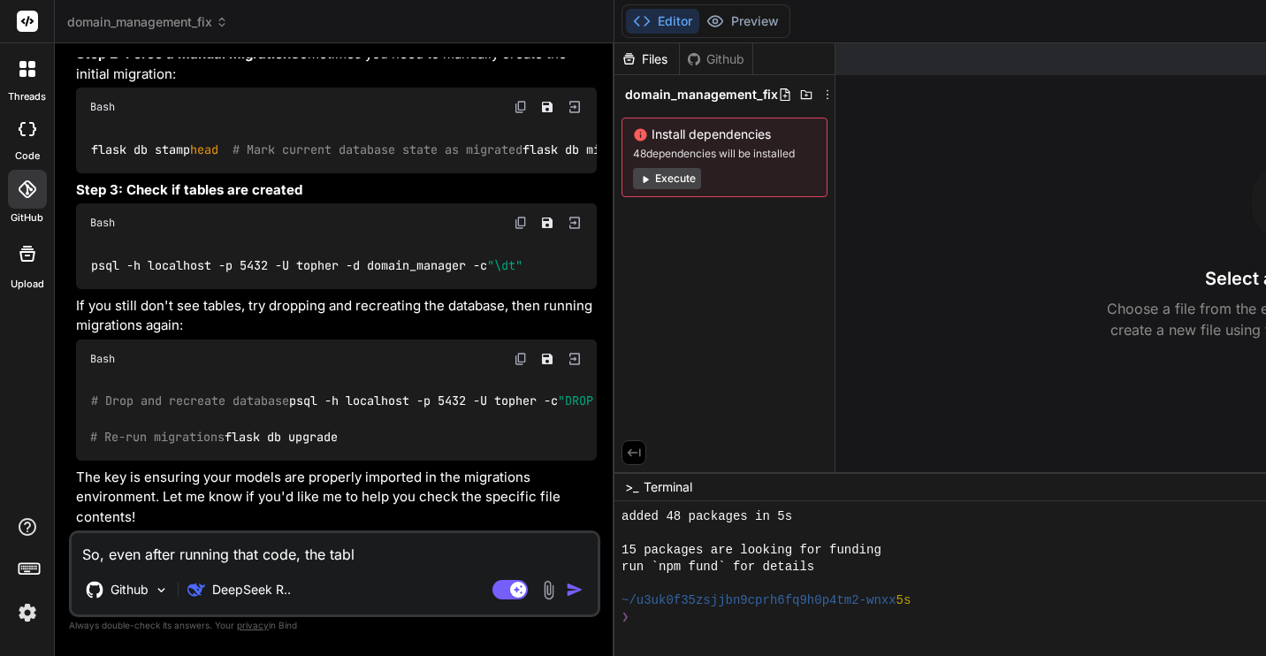
type textarea "So, even after running that code, the table"
type textarea "x"
type textarea "So, even after running that code, the tables"
type textarea "x"
type textarea "So, even after running that code, the tables"
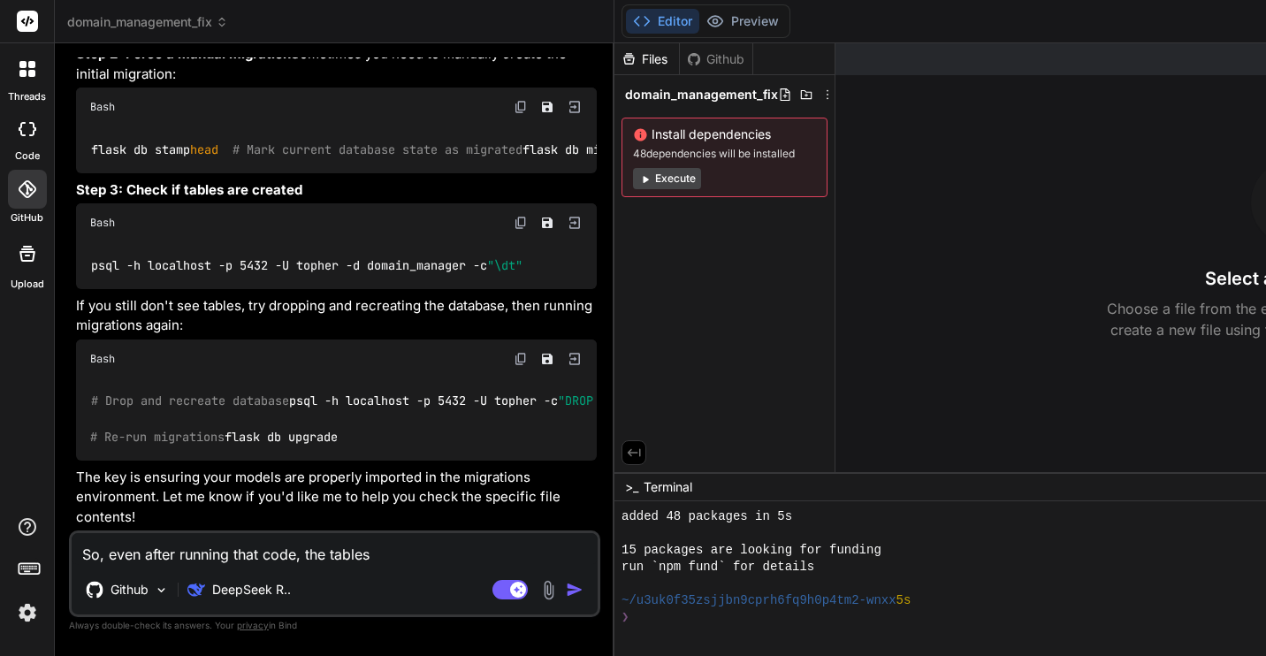
type textarea "x"
type textarea "So, even after running that code, the tables d"
type textarea "x"
type textarea "So, even after running that code, the tables do"
type textarea "x"
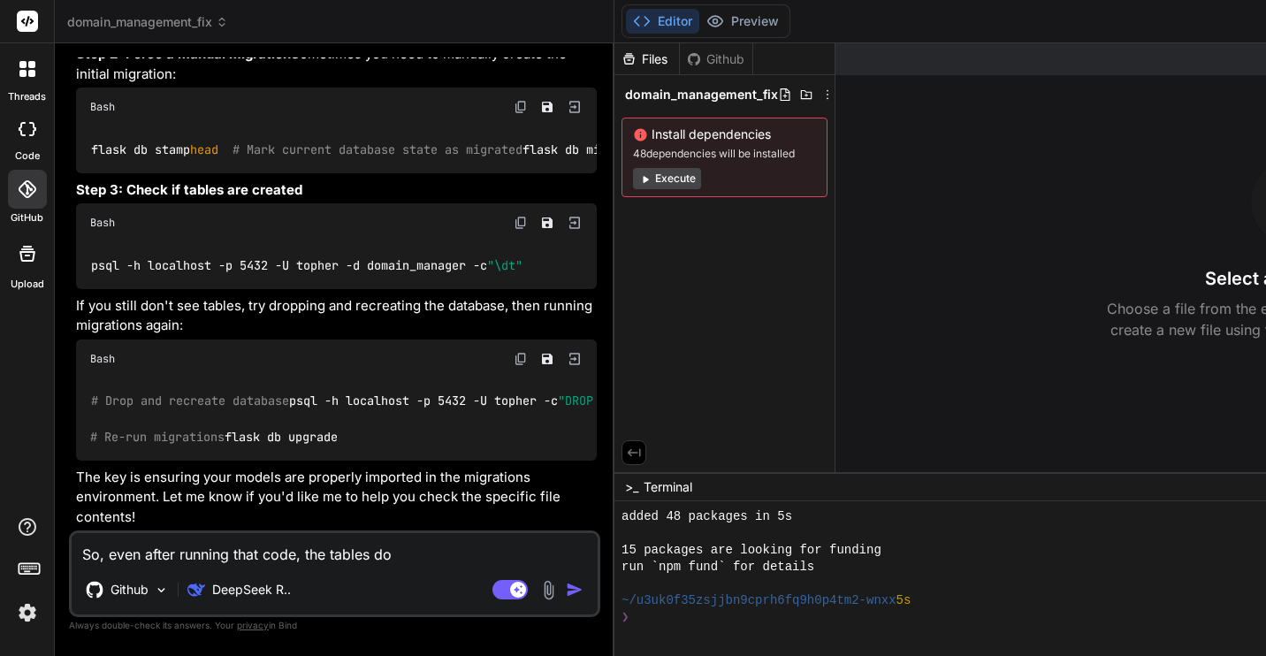
type textarea "So, even after running that code, the tables do"
type textarea "x"
type textarea "So, even after running that code, the tables do n"
type textarea "x"
type textarea "So, even after running that code, the tables do no"
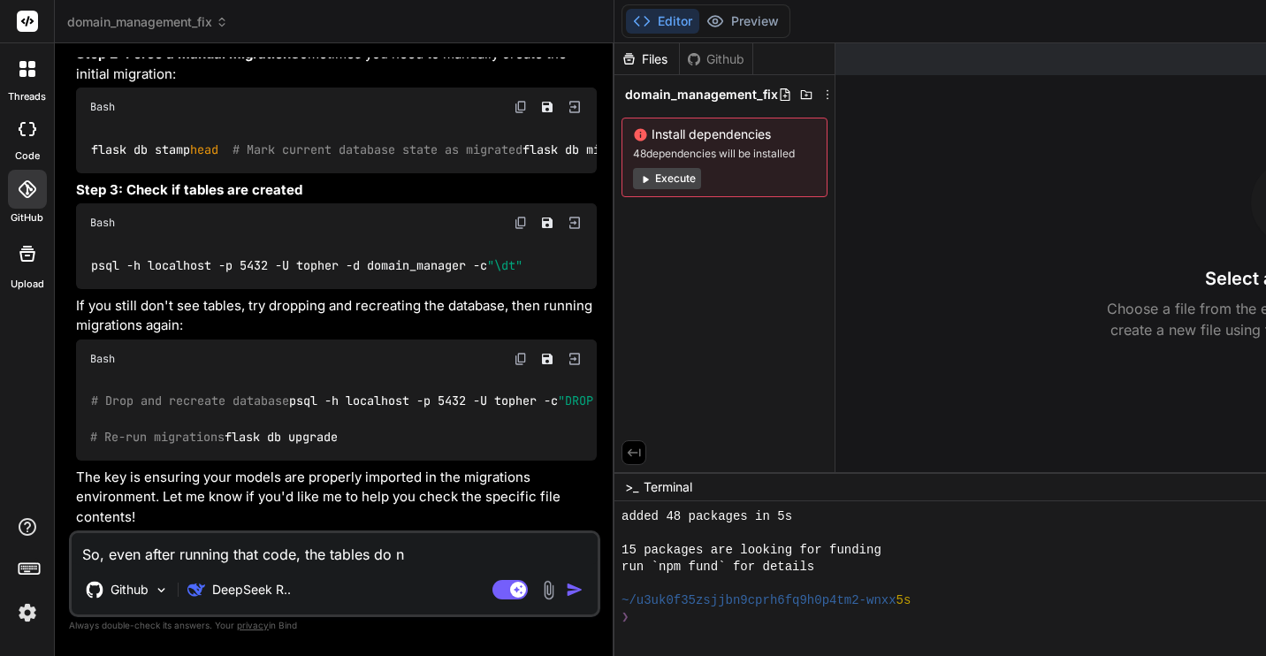
type textarea "x"
type textarea "So, even after running that code, the tables do not"
type textarea "x"
type textarea "So, even after running that code, the tables do not"
type textarea "x"
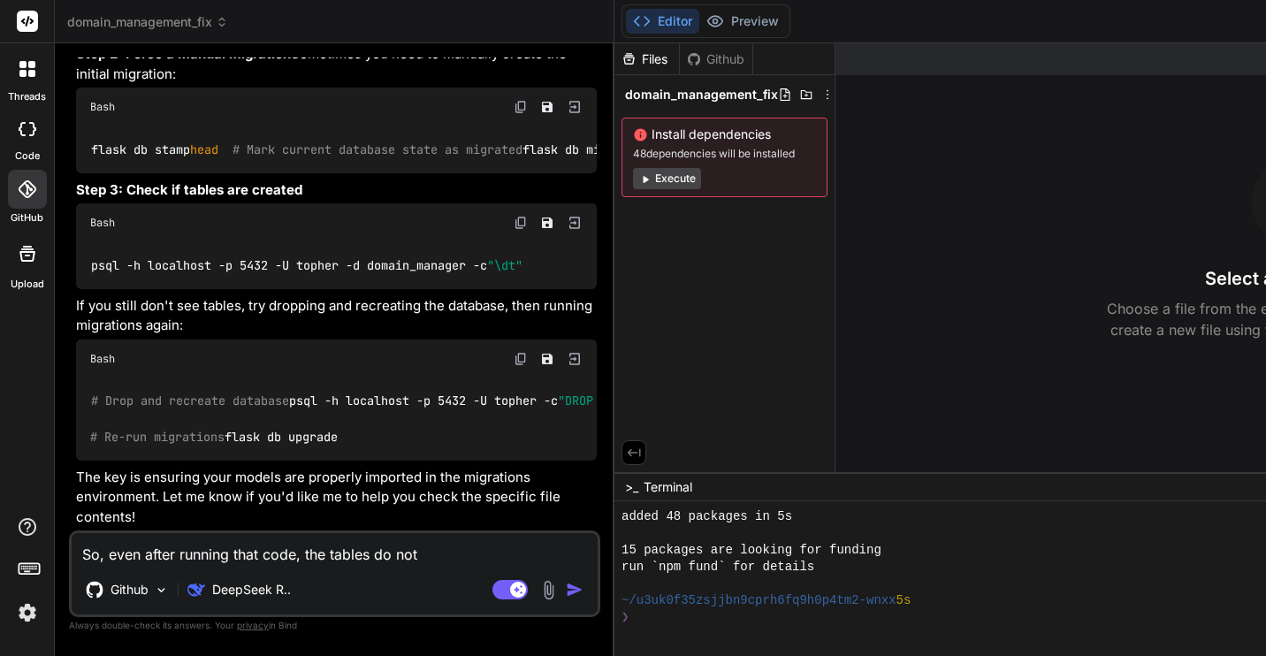
type textarea "So, even after running that code, the tables do not s"
type textarea "x"
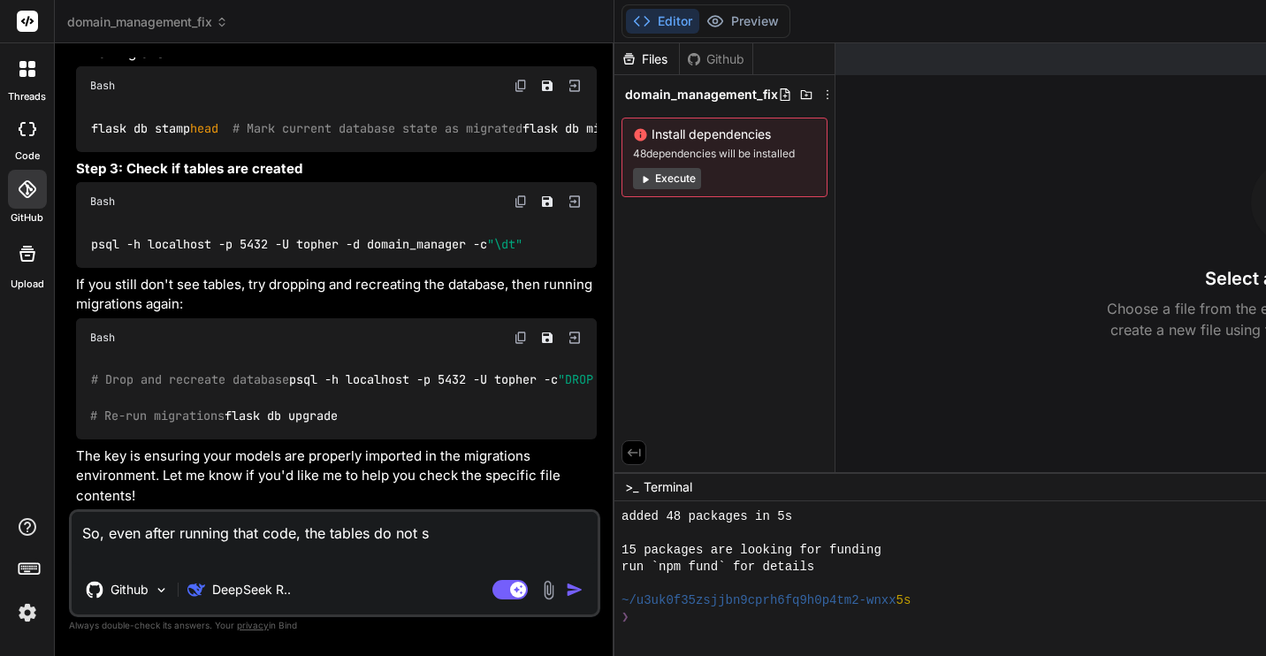
type textarea "So, even after running that code, the tables do not sh"
type textarea "x"
type textarea "So, even after running that code, the tables do not sho"
type textarea "x"
type textarea "So, even after running that code, the tables do not show"
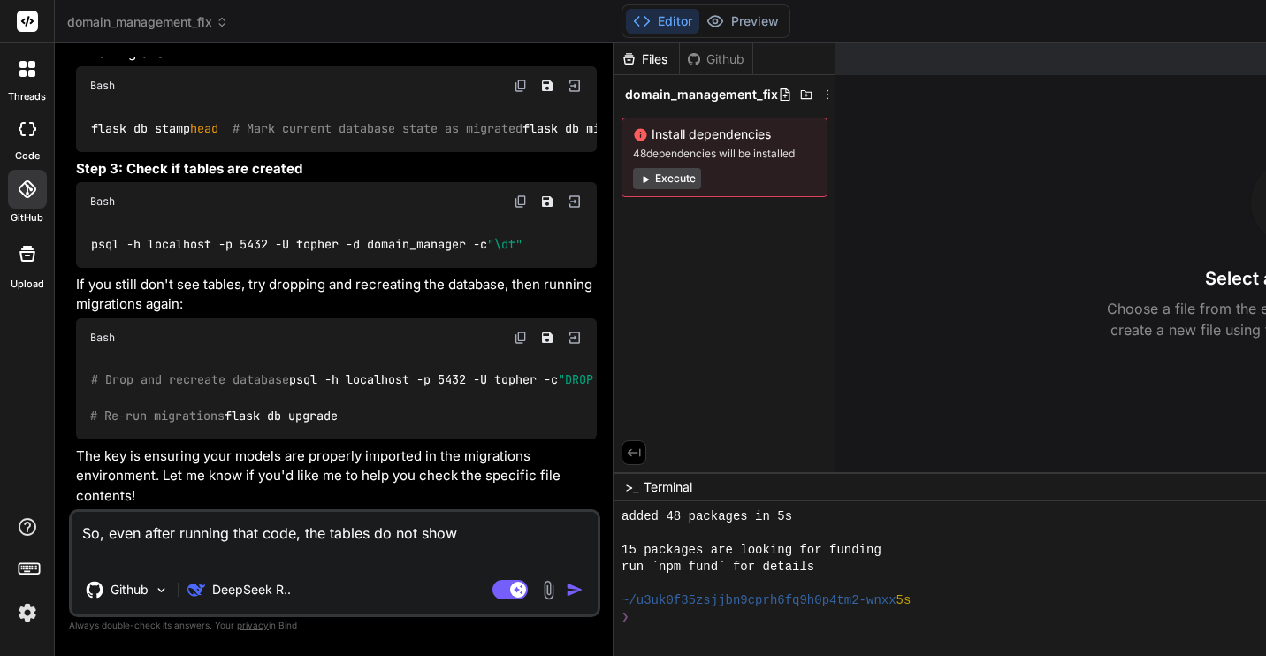
type textarea "x"
type textarea "So, even after running that code, the tables do not show"
type textarea "x"
type textarea "So, even after running that code, the tables do not show u"
type textarea "x"
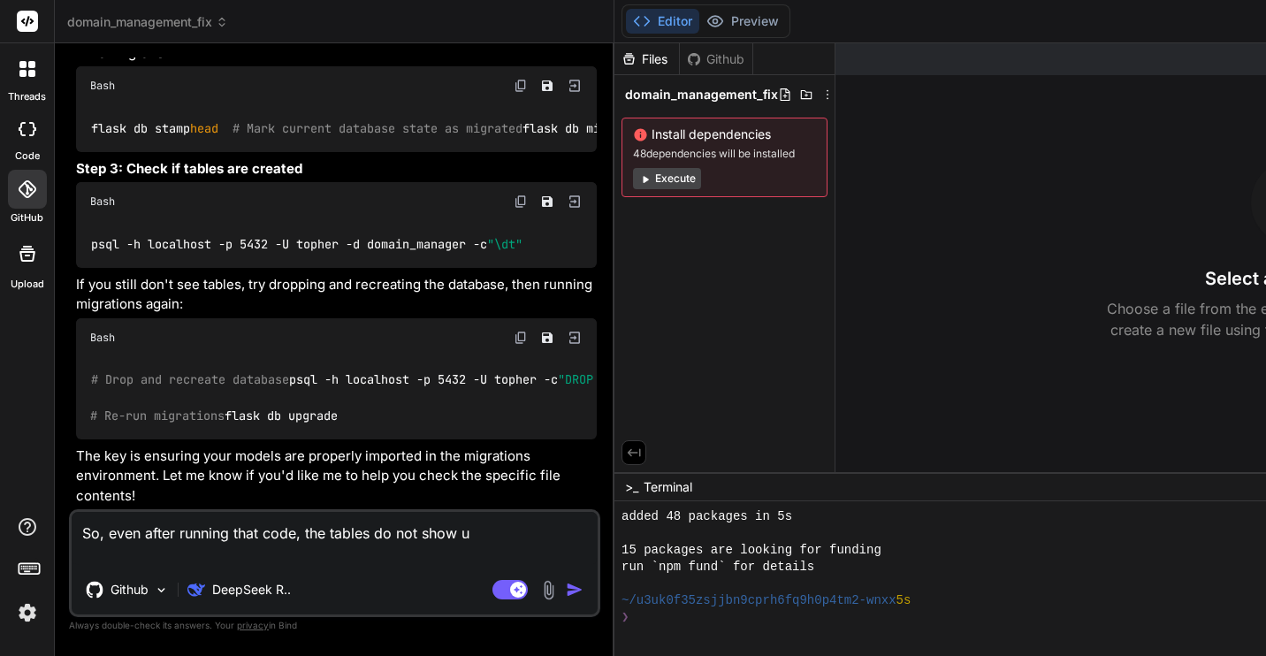
type textarea "So, even after running that code, the tables do not show up"
type textarea "x"
type textarea "So, even after running that code, the tables do not show up."
type textarea "x"
type textarea "So, even after running that code, the tables do not show up."
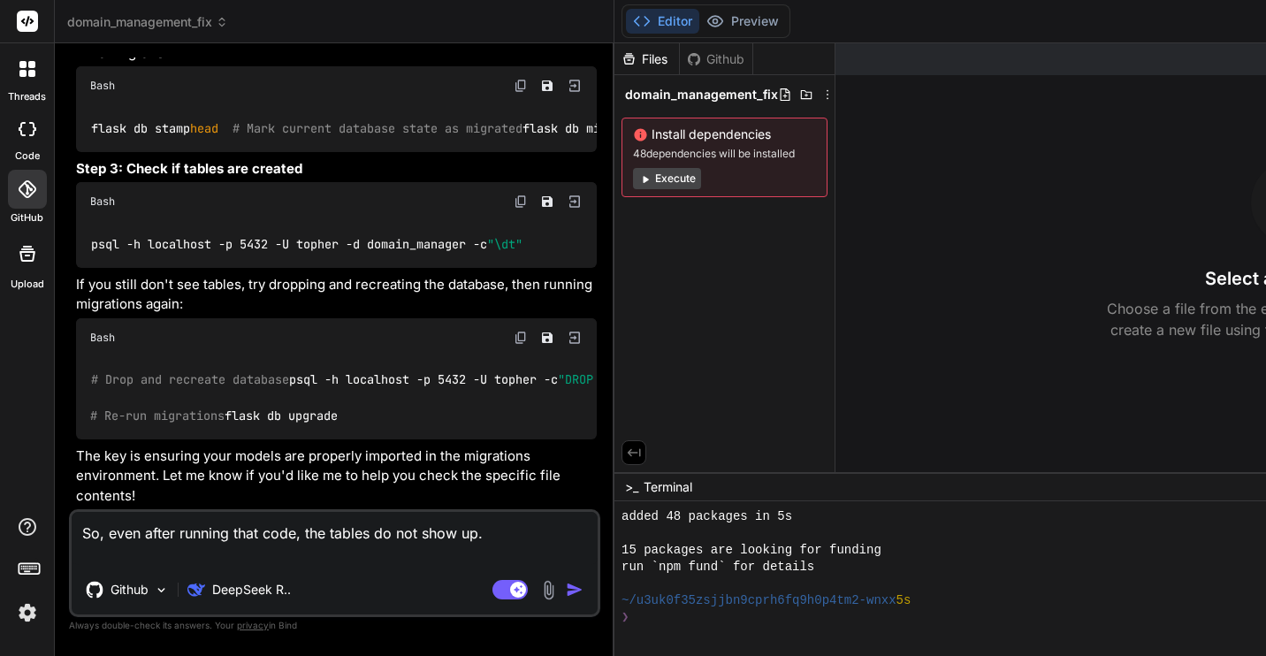
type textarea "x"
type textarea "So, even after running that code, the tables do not show up. T"
type textarea "x"
type textarea "So, even after running that code, the tables do not show up. Th"
type textarea "x"
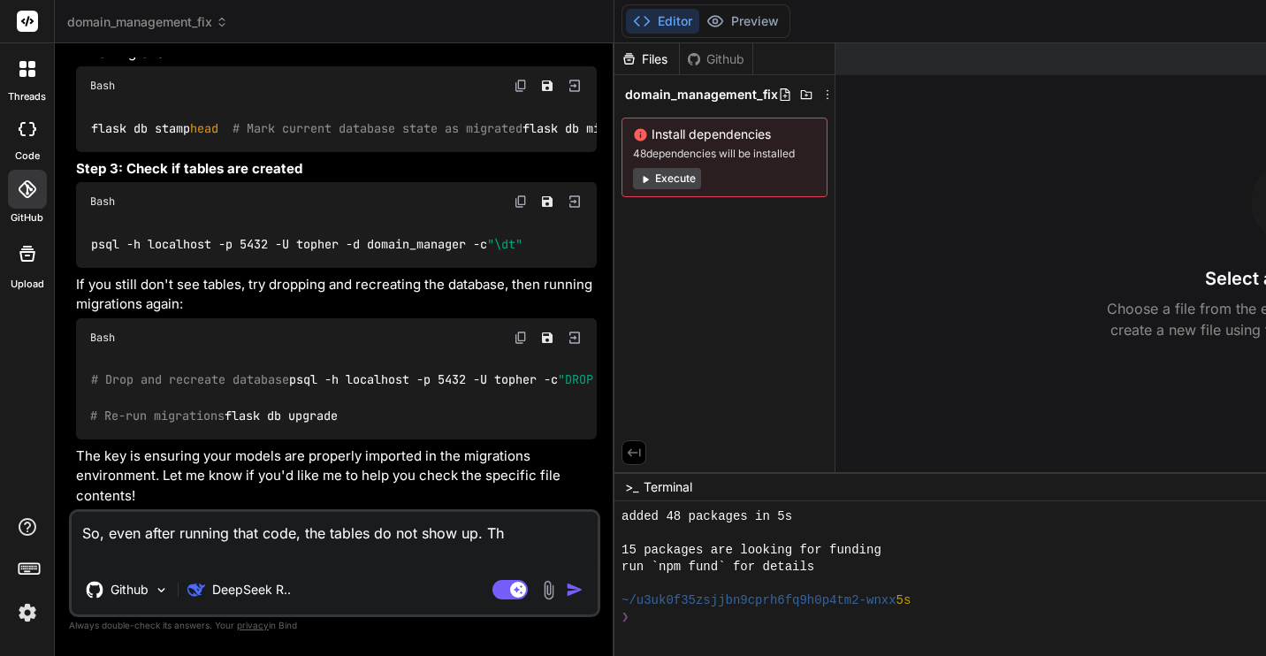
type textarea "So, even after running that code, the tables do not show up. The"
type textarea "x"
type textarea "So, even after running that code, the tables do not show up. The"
type textarea "x"
type textarea "So, even after running that code, the tables do not show up. The t"
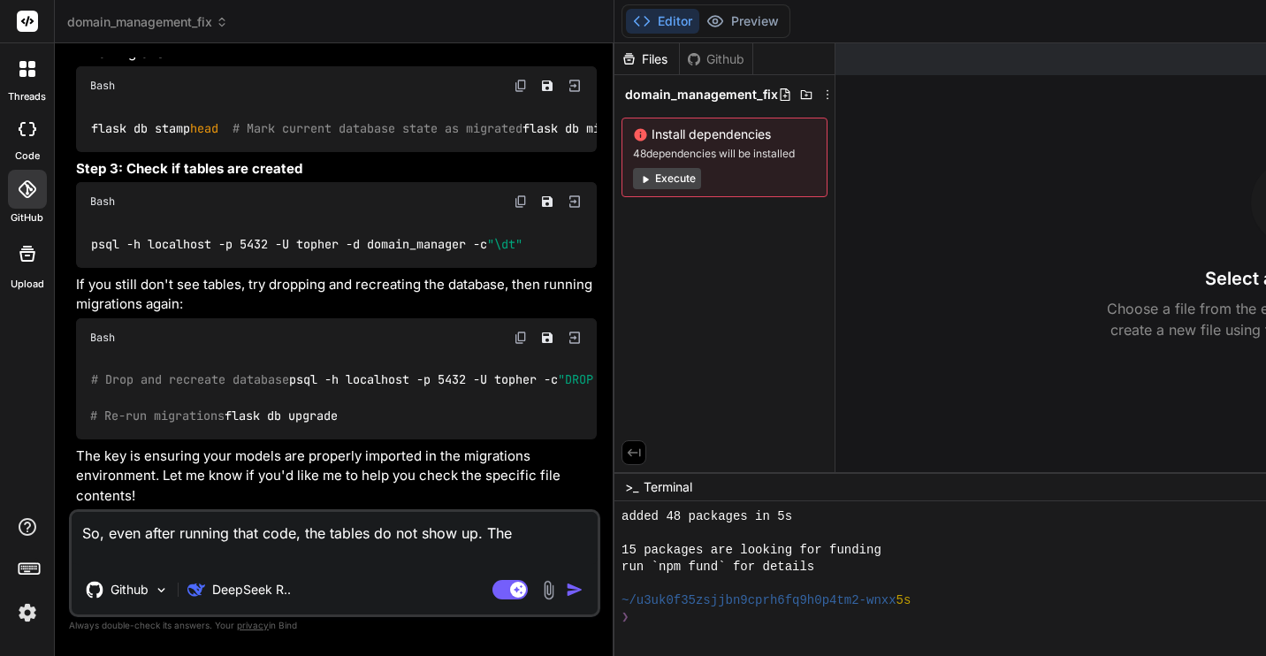
type textarea "x"
type textarea "So, even after running that code, the tables do not show up. The ta"
type textarea "x"
type textarea "So, even after running that code, the tables do not show up. The tab"
type textarea "x"
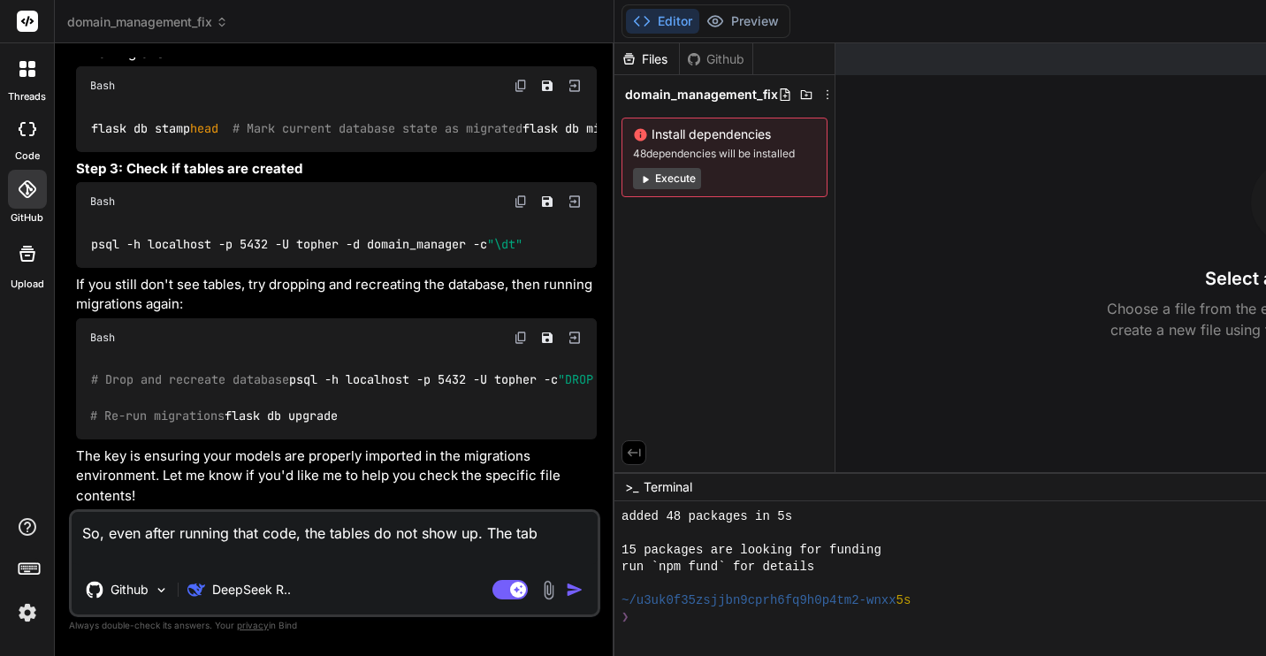
type textarea "So, even after running that code, the tables do not show up. The tabl"
type textarea "x"
type textarea "So, even after running that code, the tables do not show up. The table"
type textarea "x"
type textarea "So, even after running that code, the tables do not show up. The table"
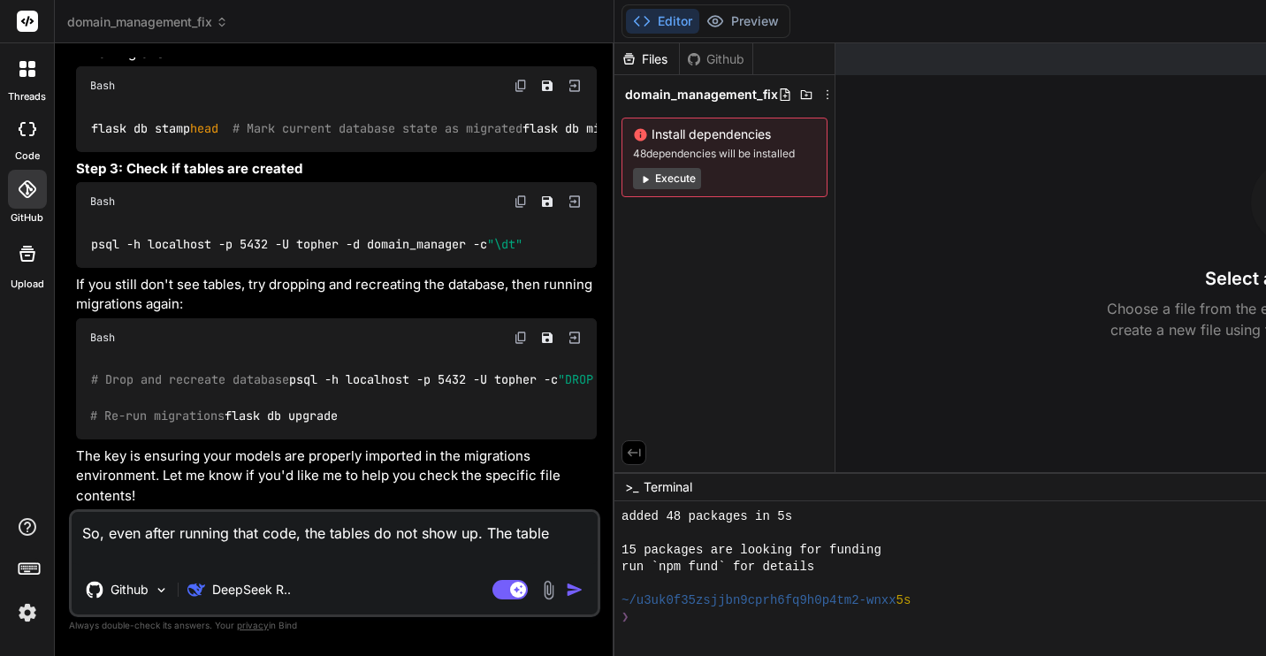
type textarea "x"
type textarea "So, even after running that code, the tables do not show up. The table w"
type textarea "x"
type textarea "So, even after running that code, the tables do not show up. The table wa"
type textarea "x"
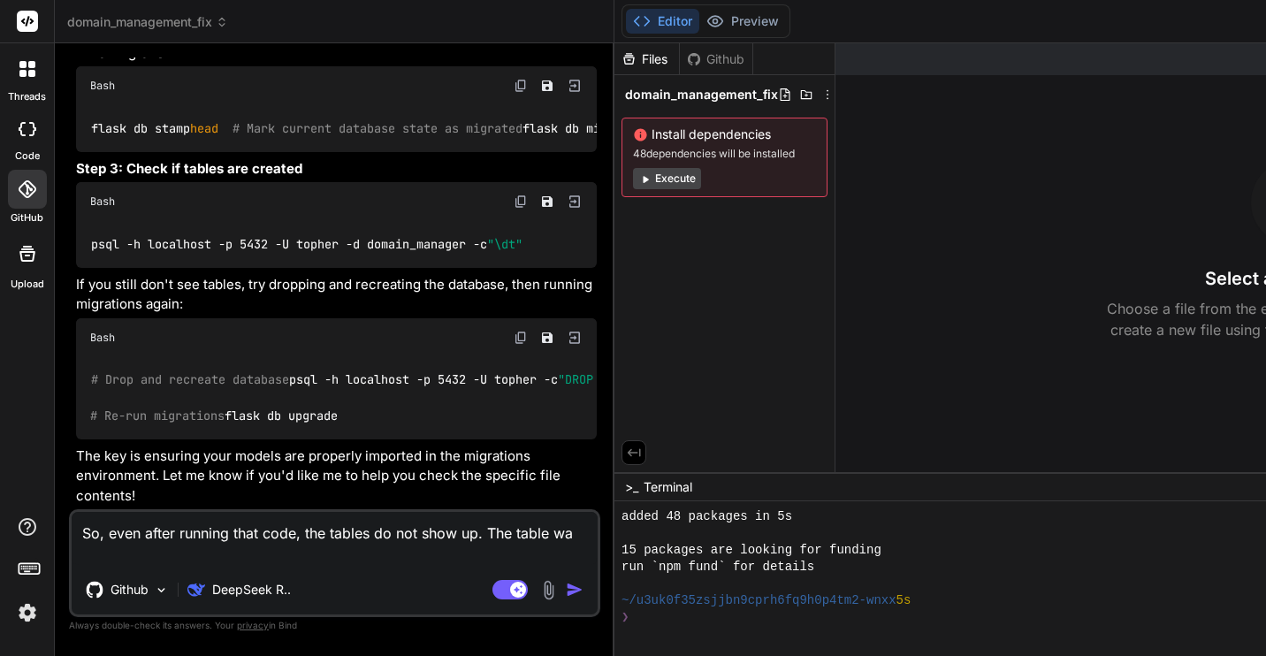
type textarea "So, even after running that code, the tables do not show up. The table was"
type textarea "x"
type textarea "So, even after running that code, the tables do not show up. The table was"
type textarea "x"
type textarea "So, even after running that code, the tables do not show up. The table was a"
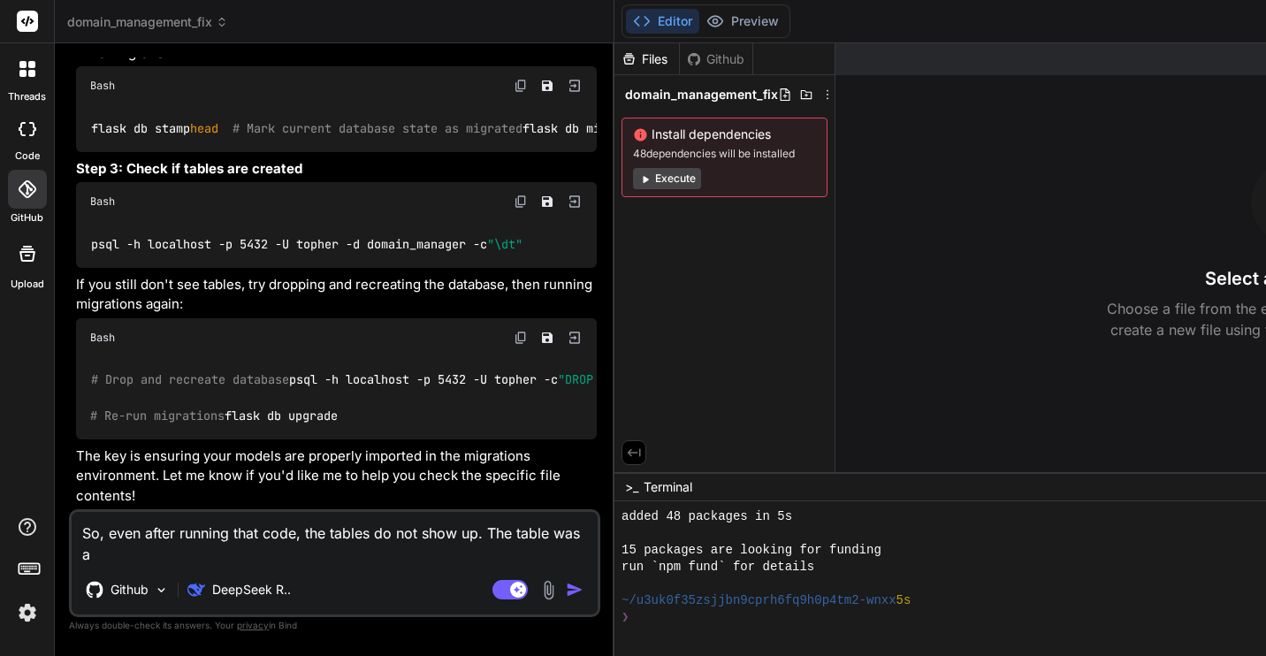
type textarea "x"
type textarea "So, even after running that code, the tables do not show up. The table was ab"
type textarea "x"
type textarea "So, even after running that code, the tables do not show up. The table was abl"
type textarea "x"
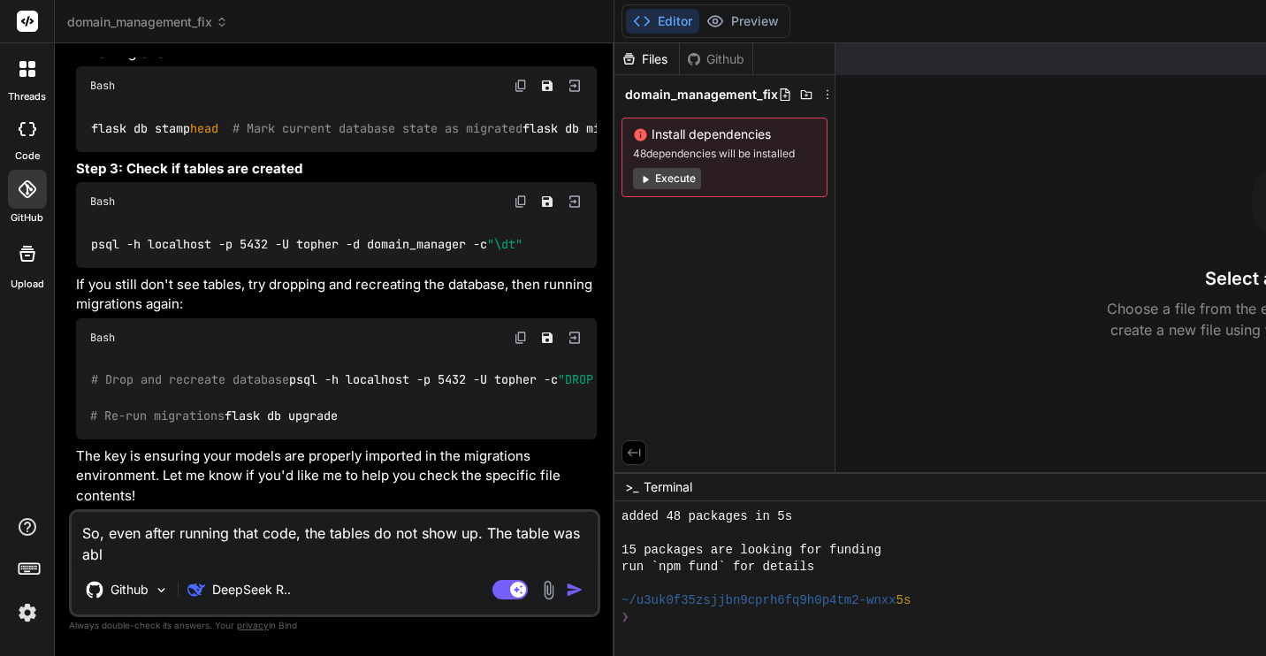
type textarea "So, even after running that code, the tables do not show up. The table was able"
type textarea "x"
type textarea "So, even after running that code, the tables do not show up. The table was able"
type textarea "x"
type textarea "So, even after running that code, the tables do not show up. The table was able…"
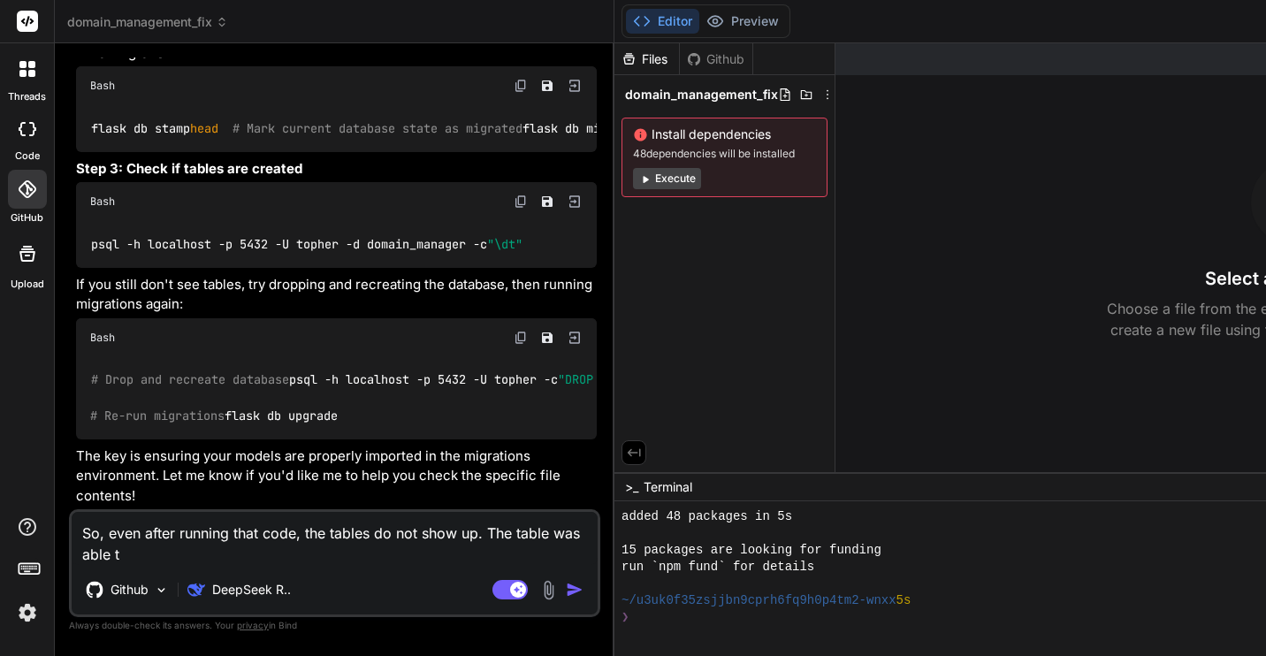
type textarea "x"
type textarea "So, even after running that code, the tables do not show up. The table was able…"
type textarea "x"
type textarea "So, even after running that code, the tables do not show up. The table was able…"
type textarea "x"
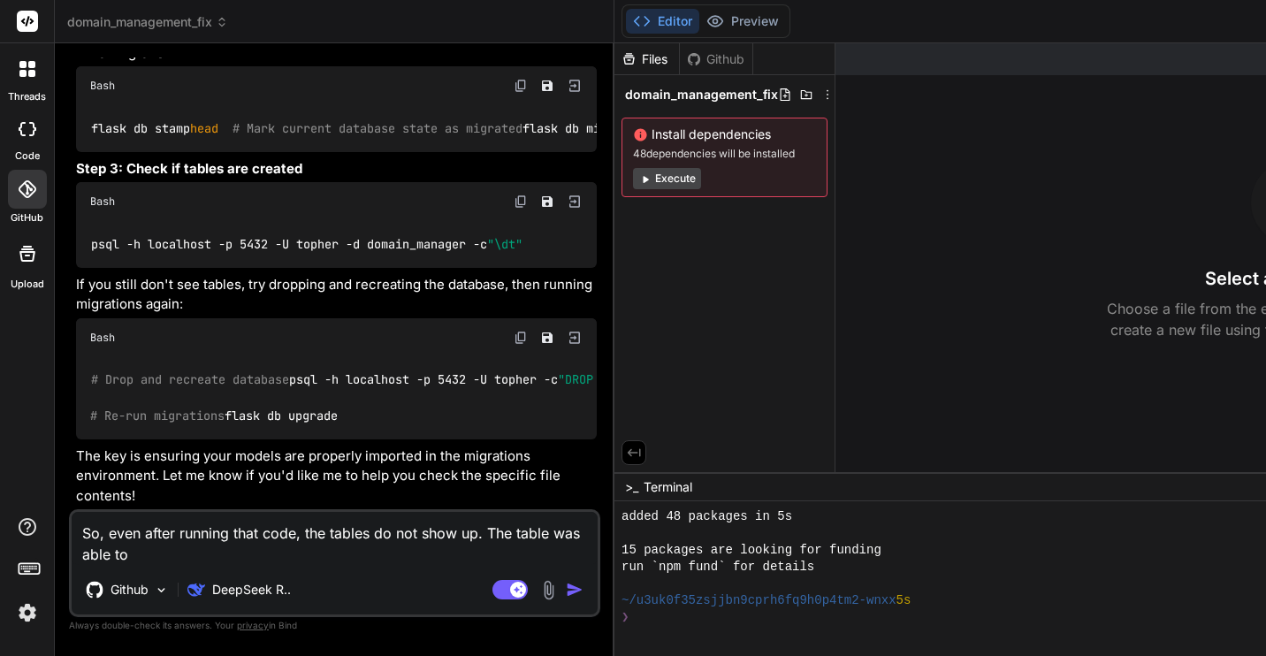
type textarea "So, even after running that code, the tables do not show up. The table was able…"
type textarea "x"
type textarea "So, even after running that code, the tables do not show up. The table was able…"
type textarea "x"
type textarea "So, even after running that code, the tables do not show up. The table was able…"
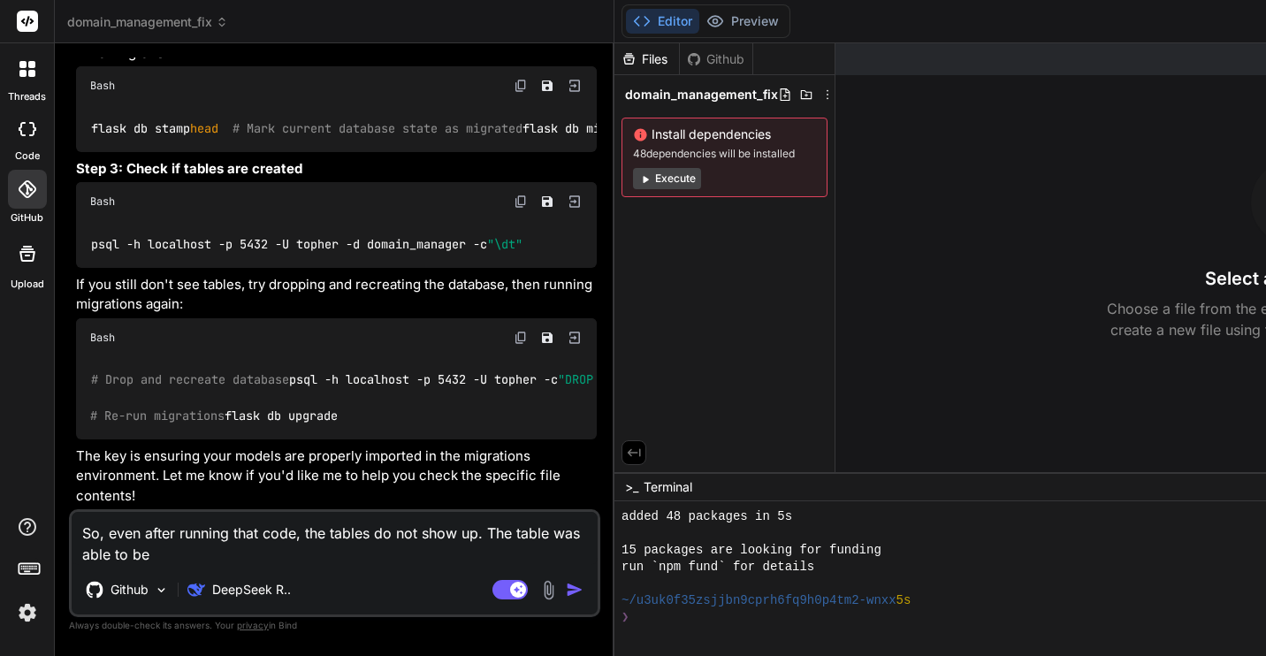
type textarea "x"
type textarea "So, even after running that code, the tables do not show up. The table was able…"
type textarea "x"
type textarea "So, even after running that code, the tables do not show up. The table was able…"
type textarea "x"
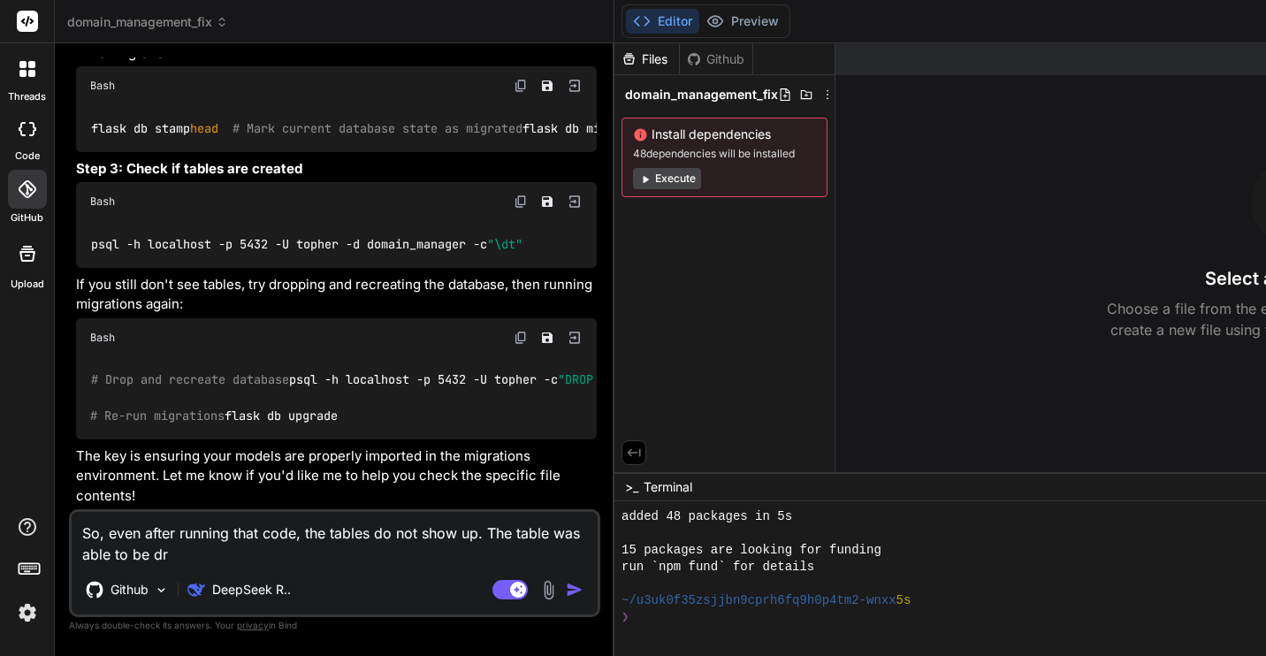
type textarea "So, even after running that code, the tables do not show up. The table was able…"
type textarea "x"
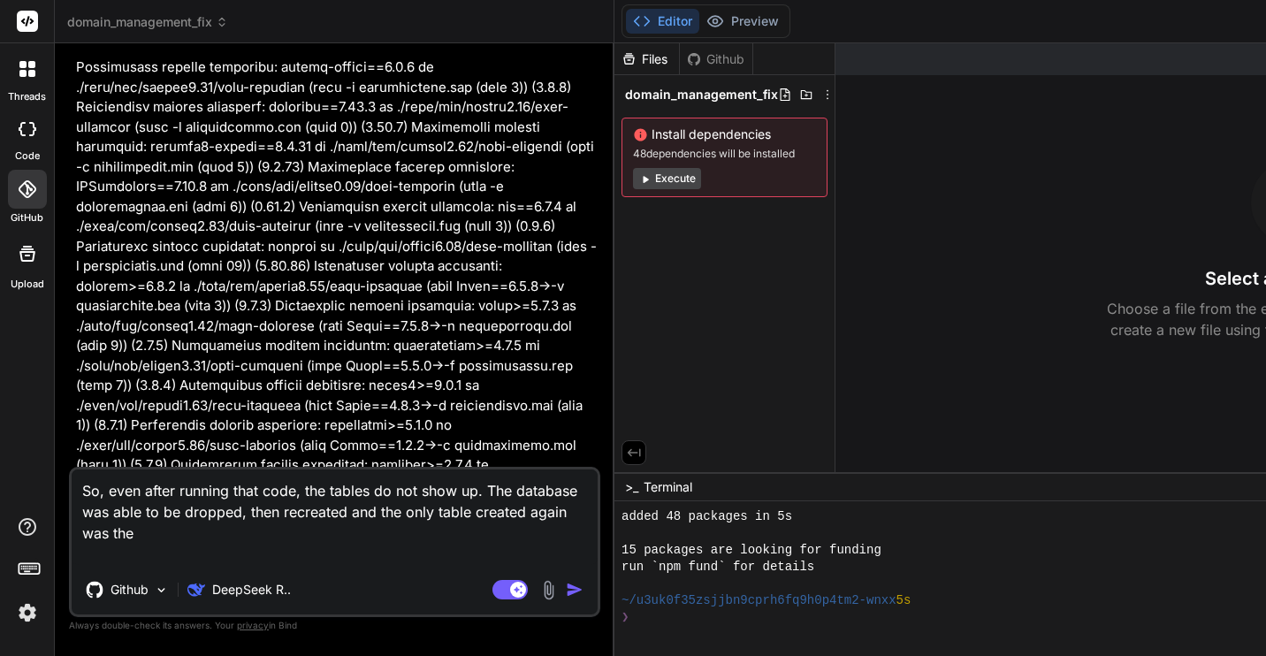
scroll to position [9357, 0]
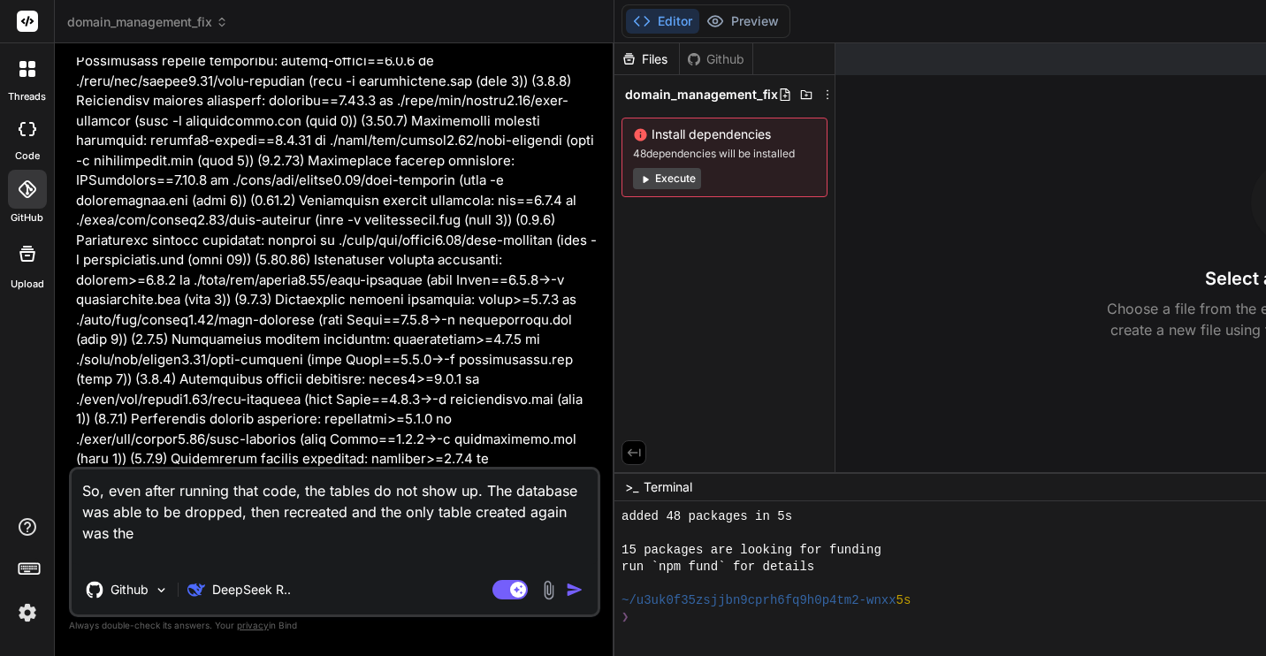
copy p "alembic_version"
click at [240, 552] on textarea "So, even after running that code, the tables do not show up. The database was a…" at bounding box center [335, 516] width 526 height 95
paste textarea "alembic_version"
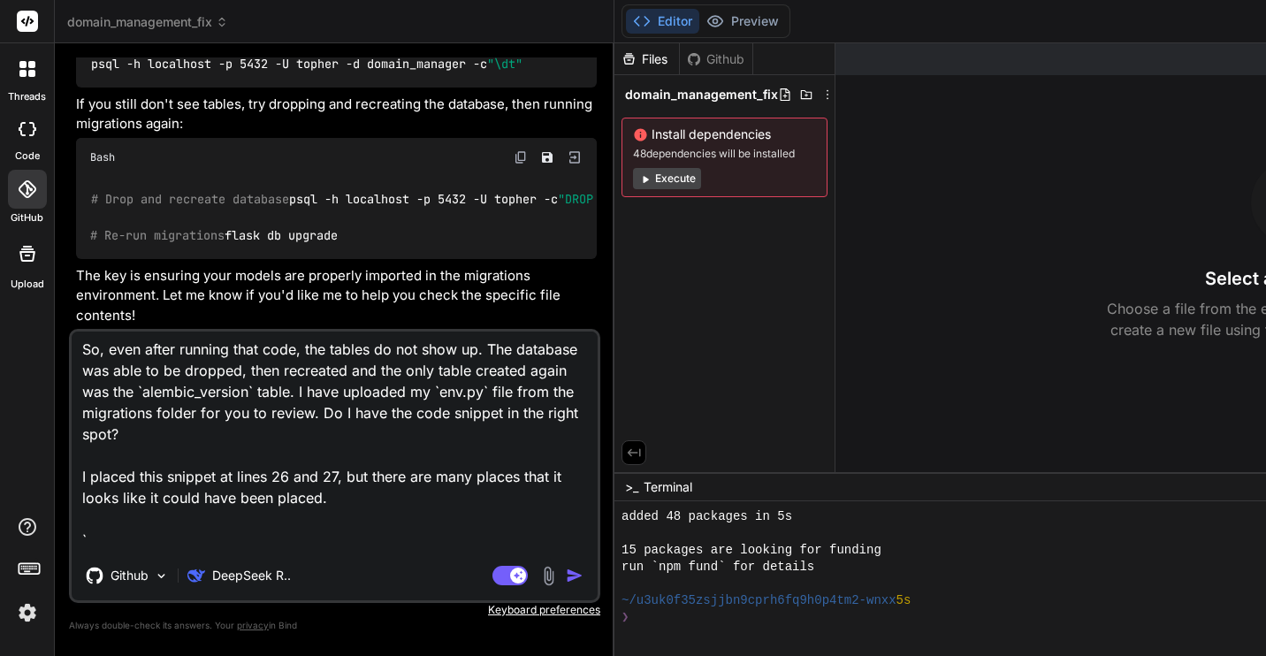
scroll to position [65, 0]
paste textarea "from backend.models import * target_metadata = db.Model.metadata"
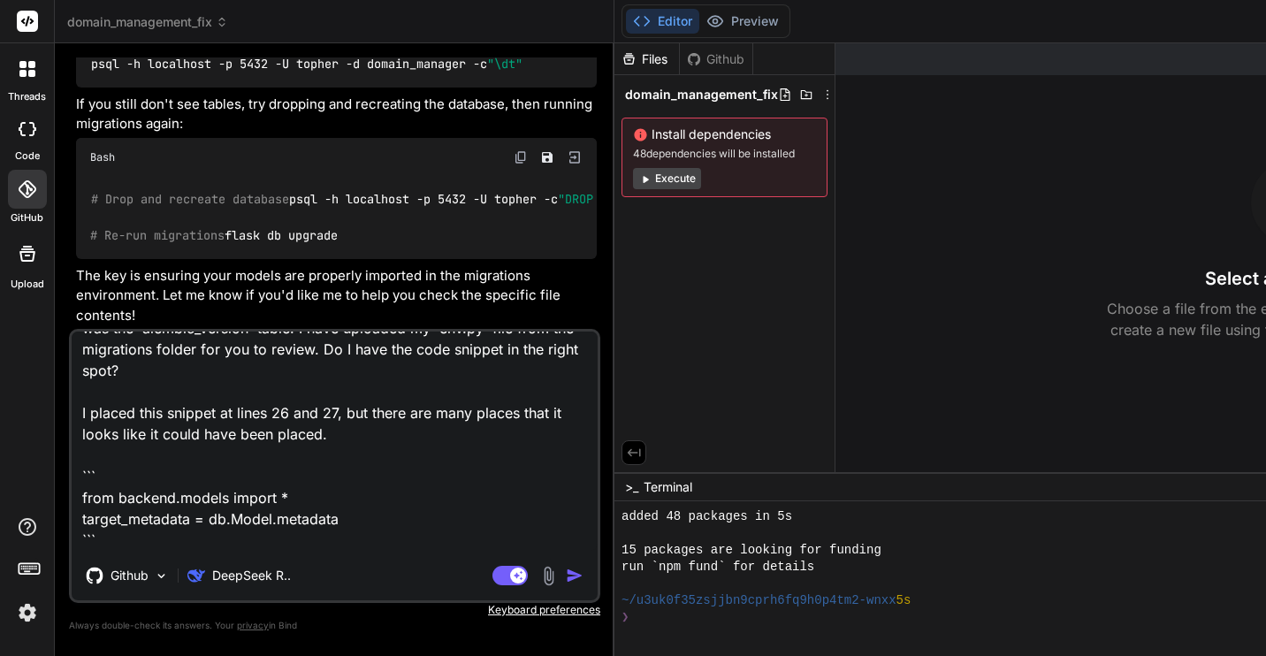
scroll to position [67, 0]
click at [407, 351] on textarea "So, even after running that code, the tables do not show up. The database was a…" at bounding box center [335, 440] width 526 height 219
click at [566, 576] on img "button" at bounding box center [575, 576] width 18 height 18
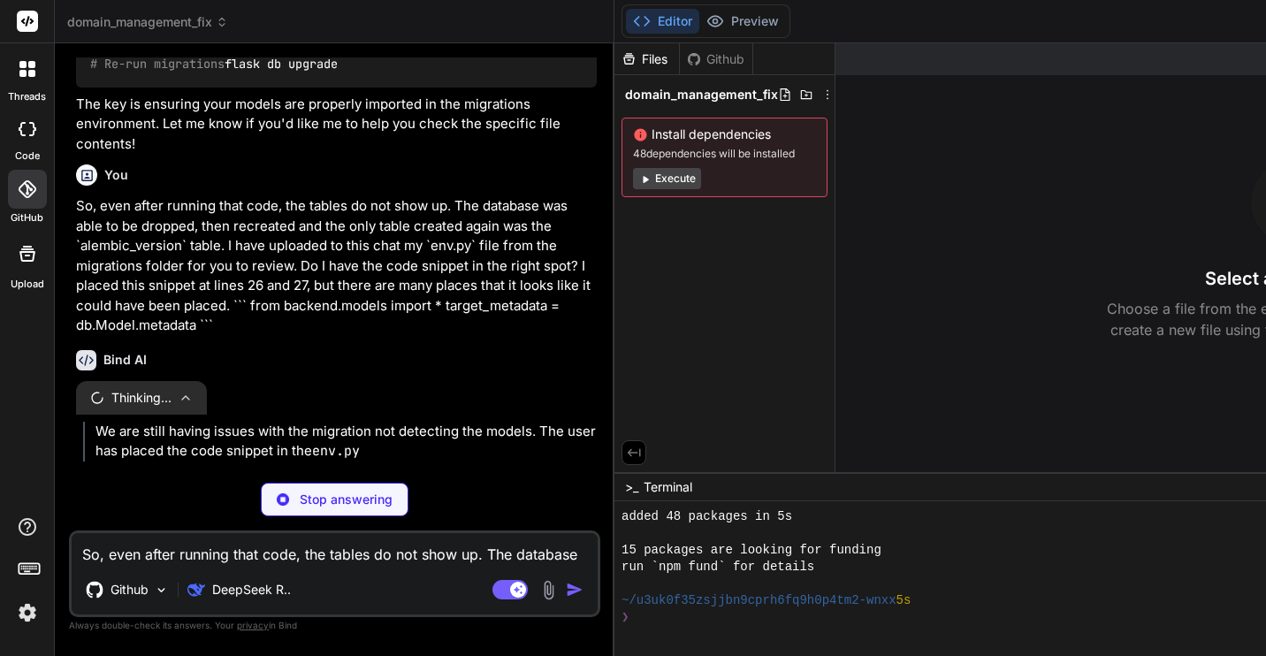
scroll to position [15384, 0]
